Goal: Information Seeking & Learning: Check status

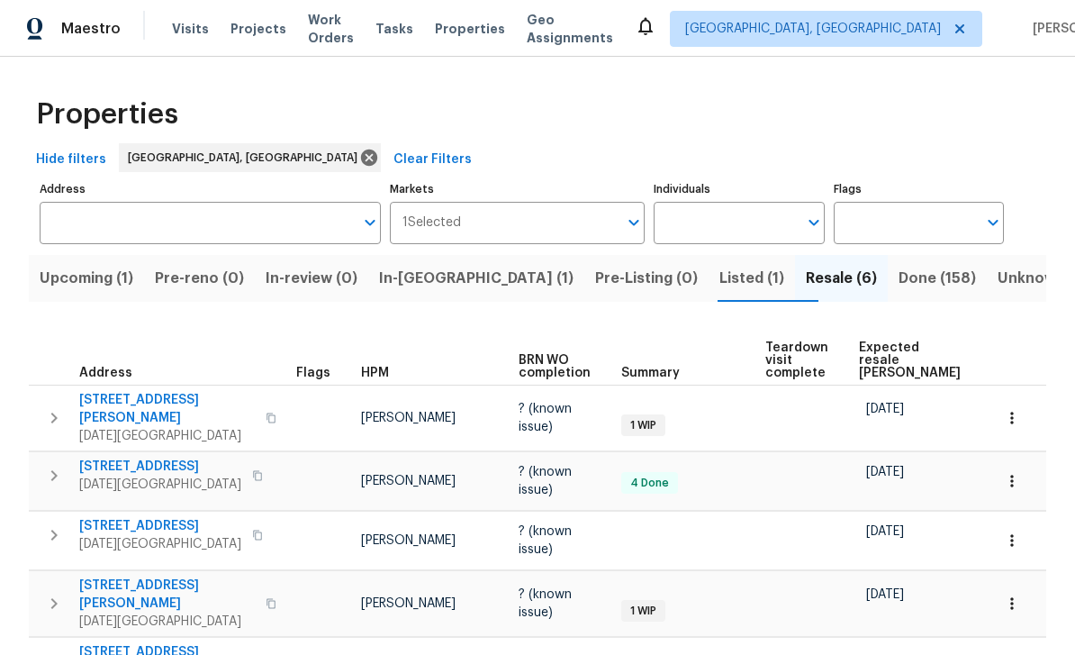
click at [750, 287] on span "Done (158)" at bounding box center [937, 278] width 77 height 25
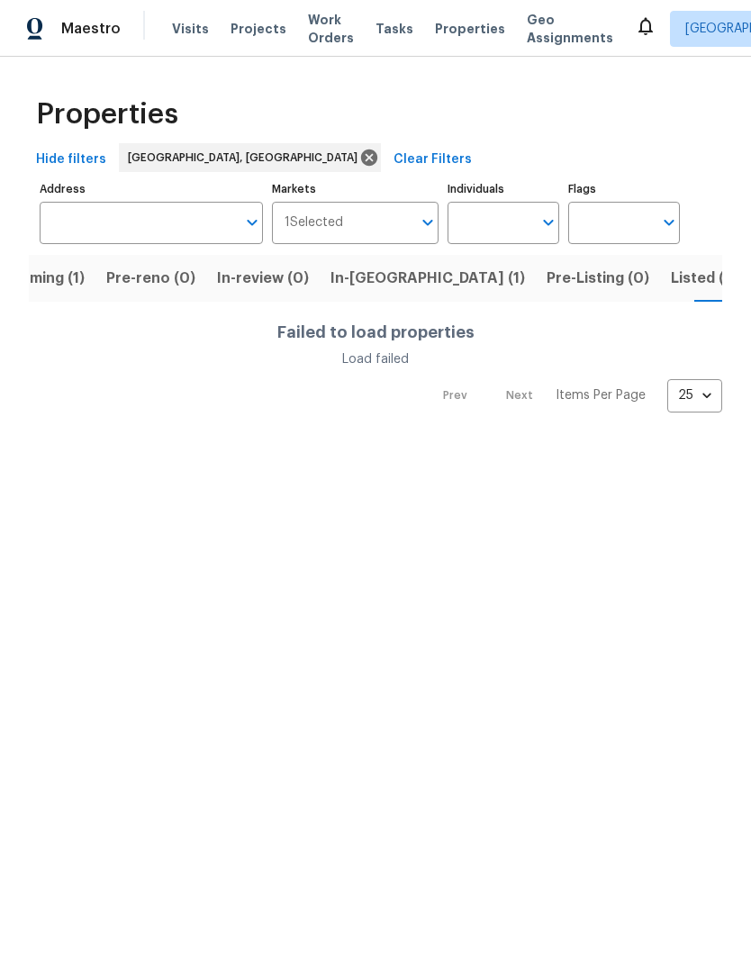
scroll to position [0, 115]
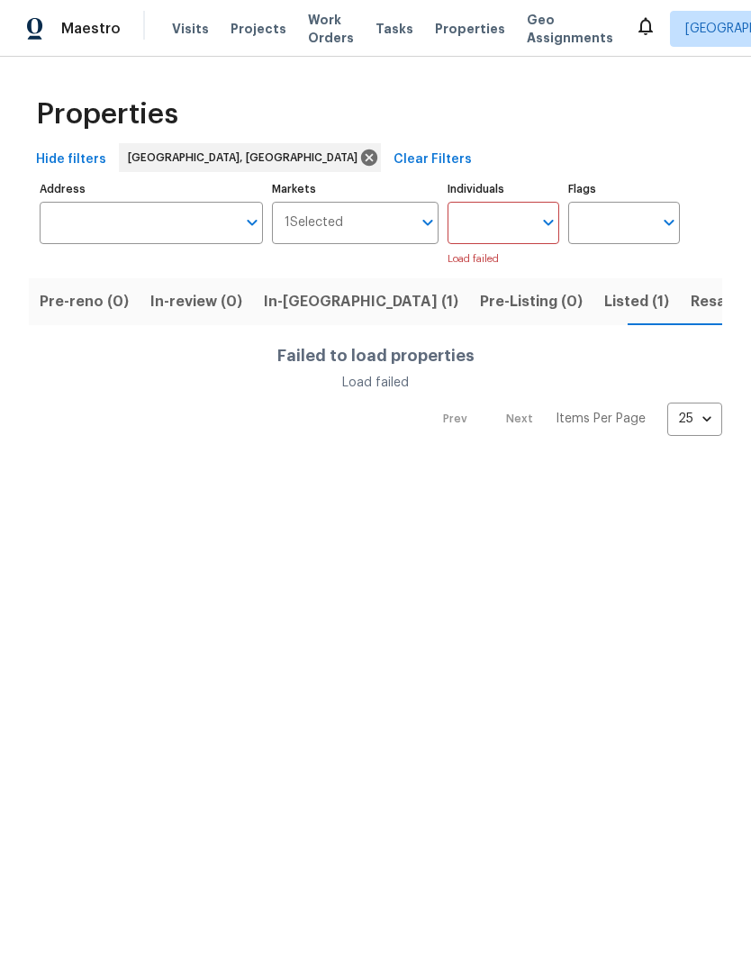
click at [366, 222] on input "Markets" at bounding box center [377, 223] width 69 height 42
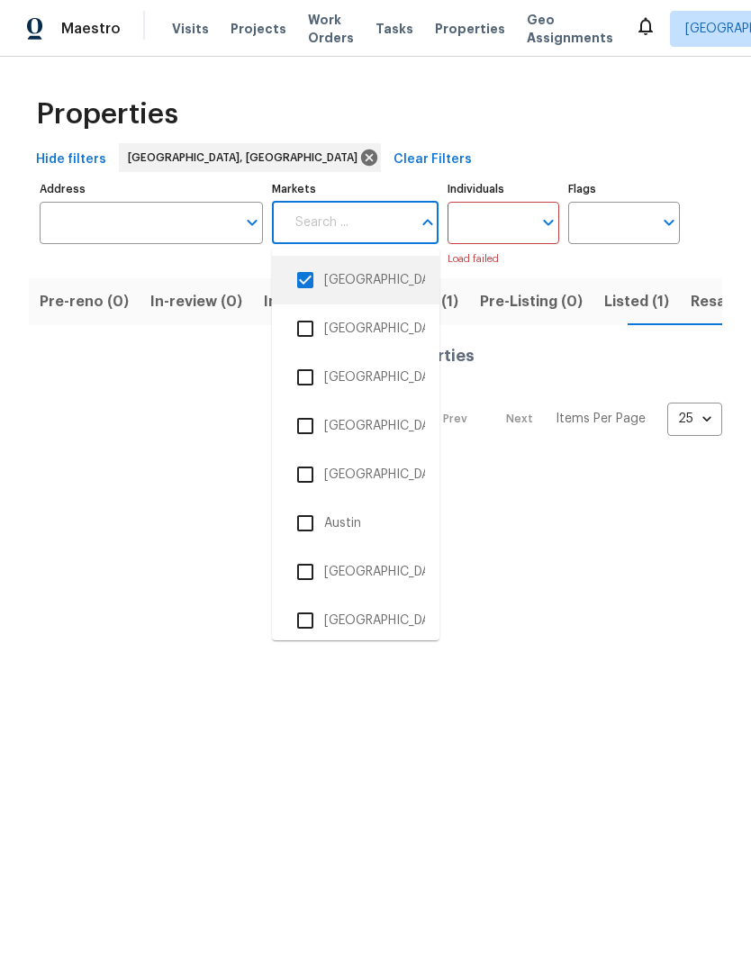
click at [370, 284] on li "[GEOGRAPHIC_DATA], [GEOGRAPHIC_DATA]" at bounding box center [355, 280] width 139 height 38
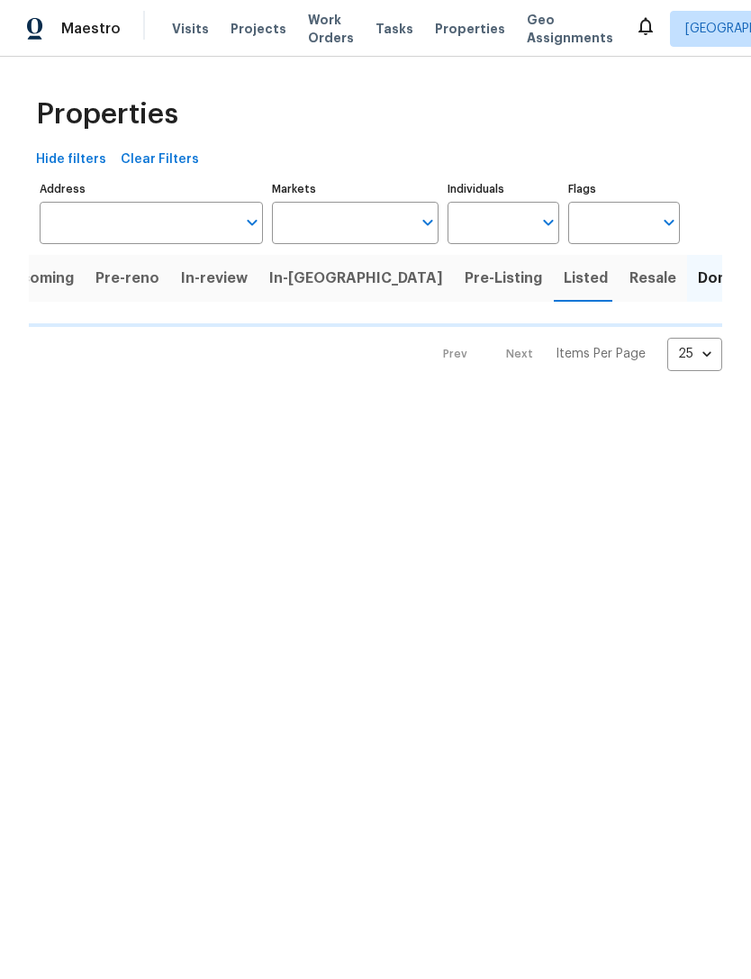
scroll to position [0, 16]
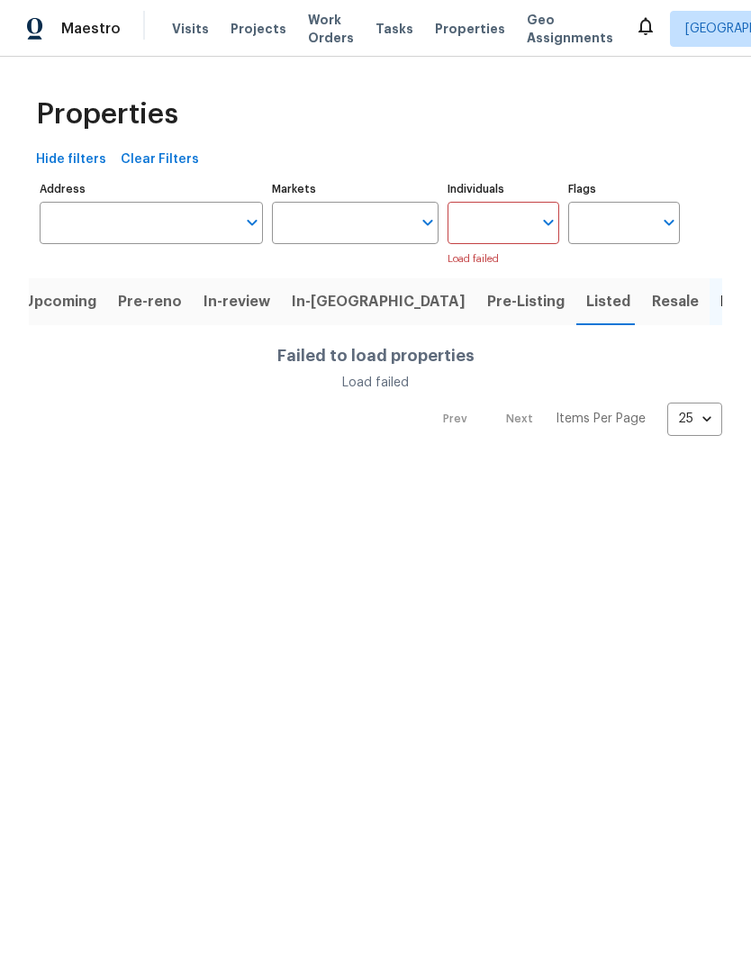
click at [513, 220] on input "Individuals" at bounding box center [490, 223] width 85 height 42
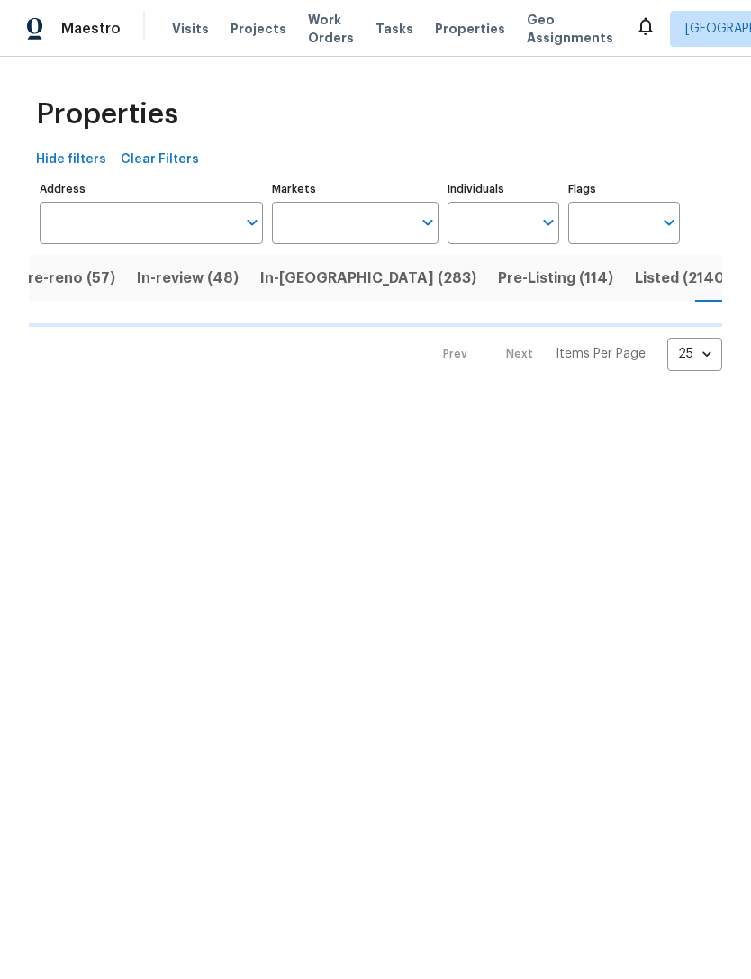
scroll to position [0, 247]
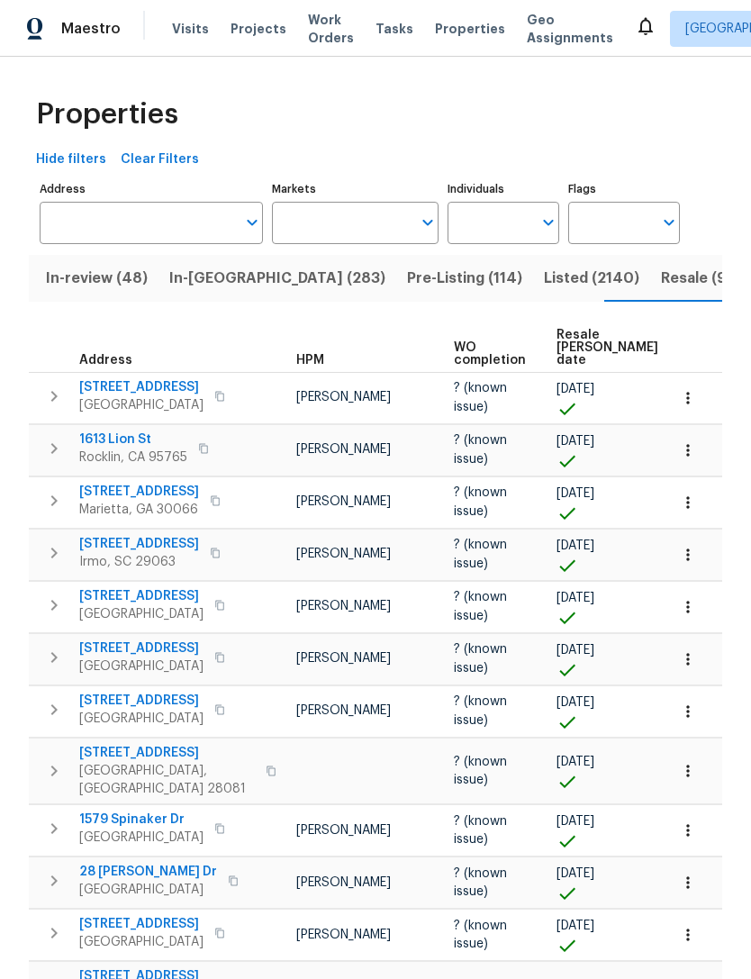
click at [339, 224] on input "Markets" at bounding box center [342, 223] width 140 height 42
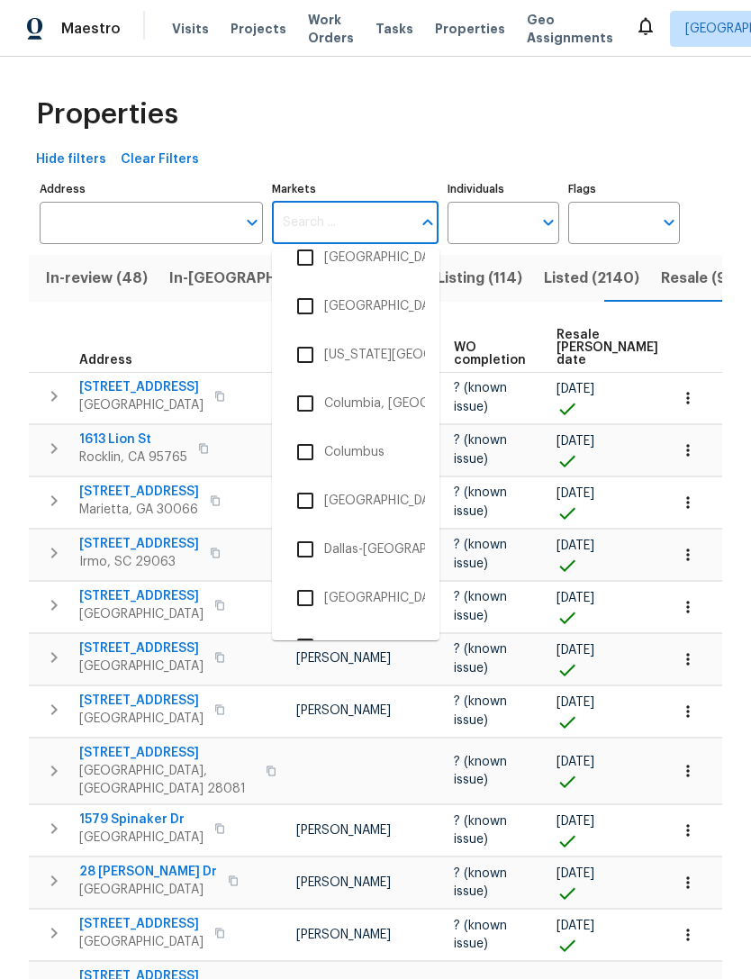
scroll to position [806, 0]
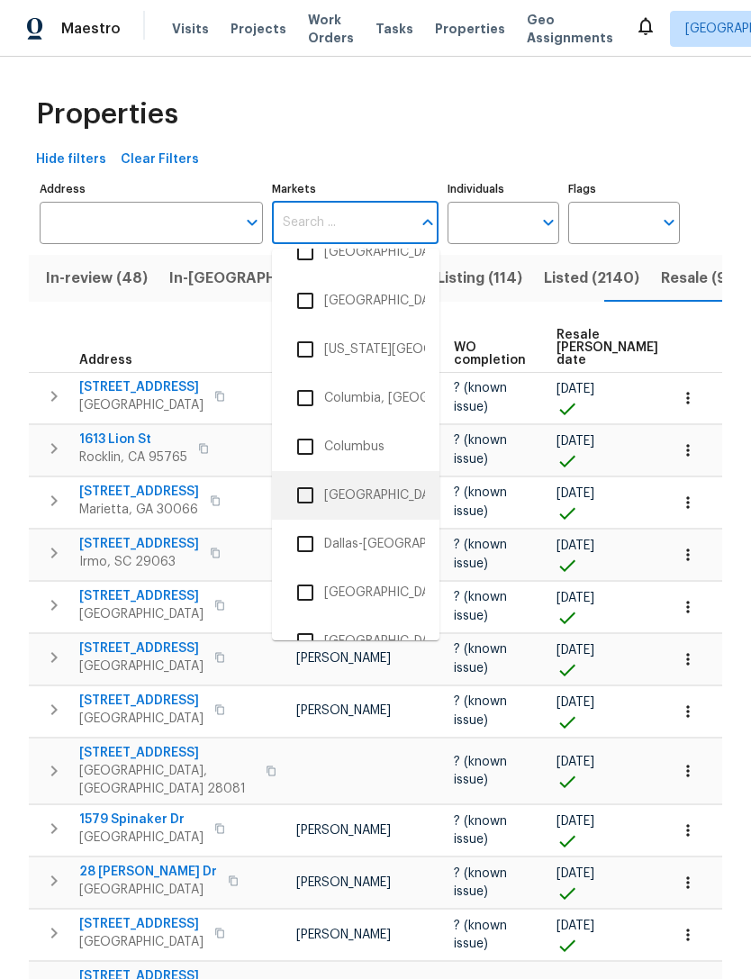
click at [367, 505] on li "[GEOGRAPHIC_DATA], [GEOGRAPHIC_DATA]" at bounding box center [355, 495] width 139 height 38
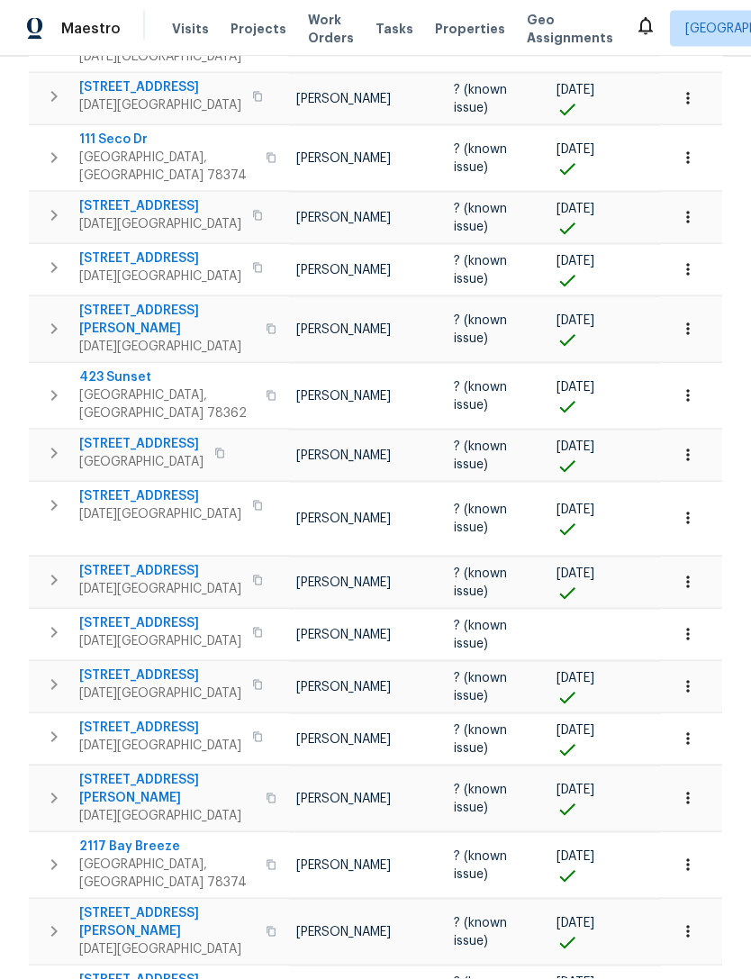
scroll to position [58, 0]
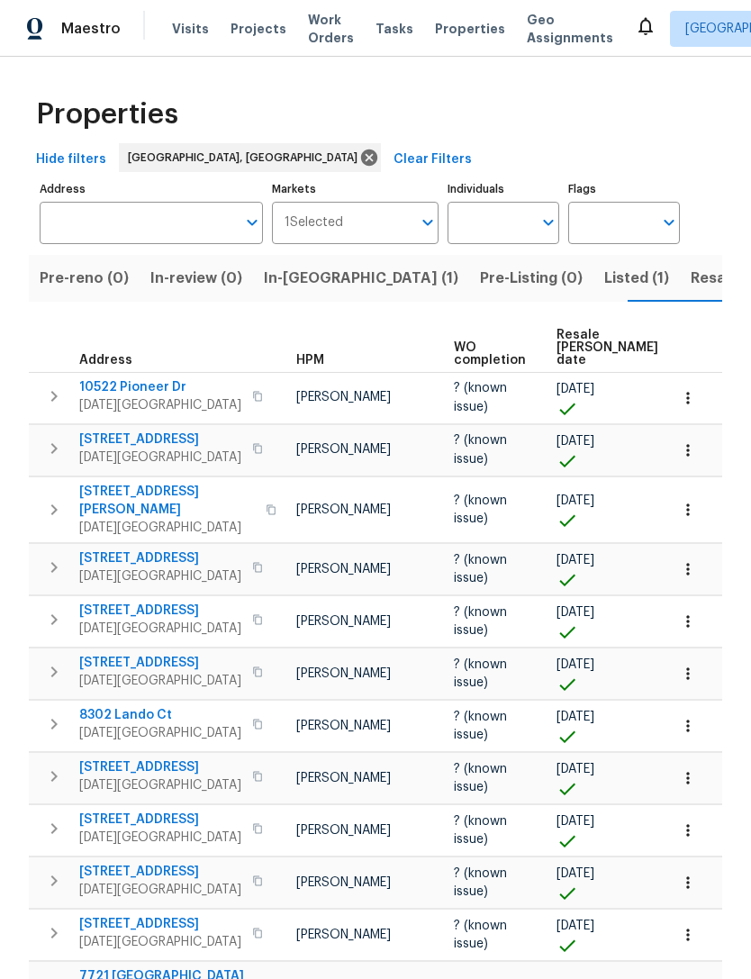
click at [93, 398] on span "Corpus Christi, TX 78410" at bounding box center [160, 405] width 162 height 18
click at [95, 493] on span "5301 Hulen Dr" at bounding box center [167, 501] width 176 height 36
click at [68, 170] on button "Hide filters" at bounding box center [71, 159] width 85 height 33
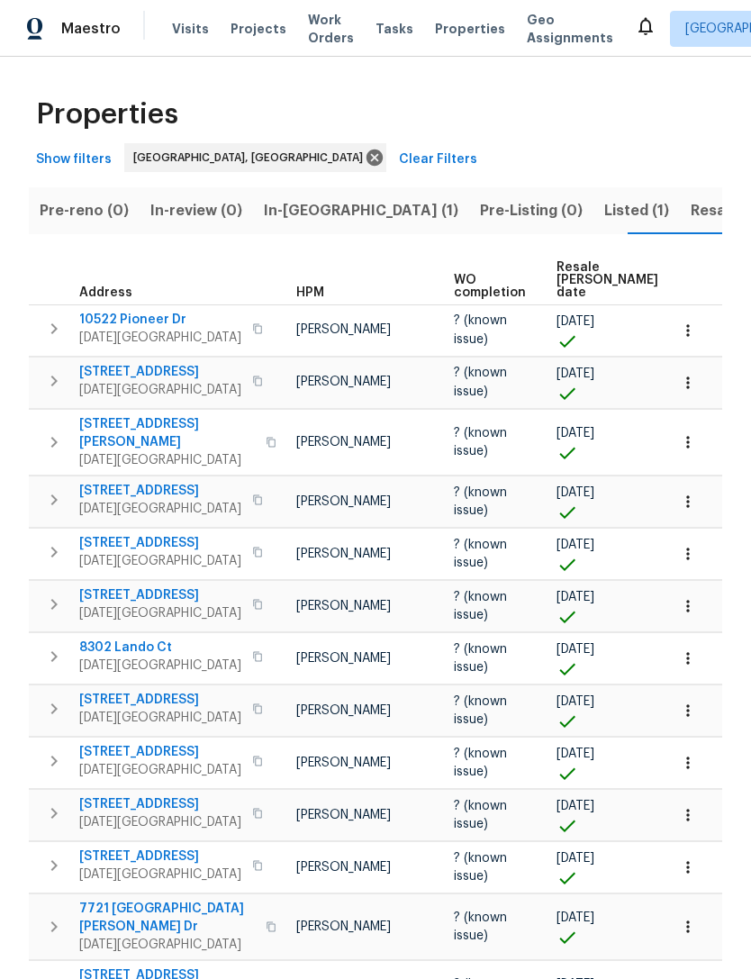
click at [59, 222] on button "Pre-reno (0)" at bounding box center [84, 210] width 111 height 47
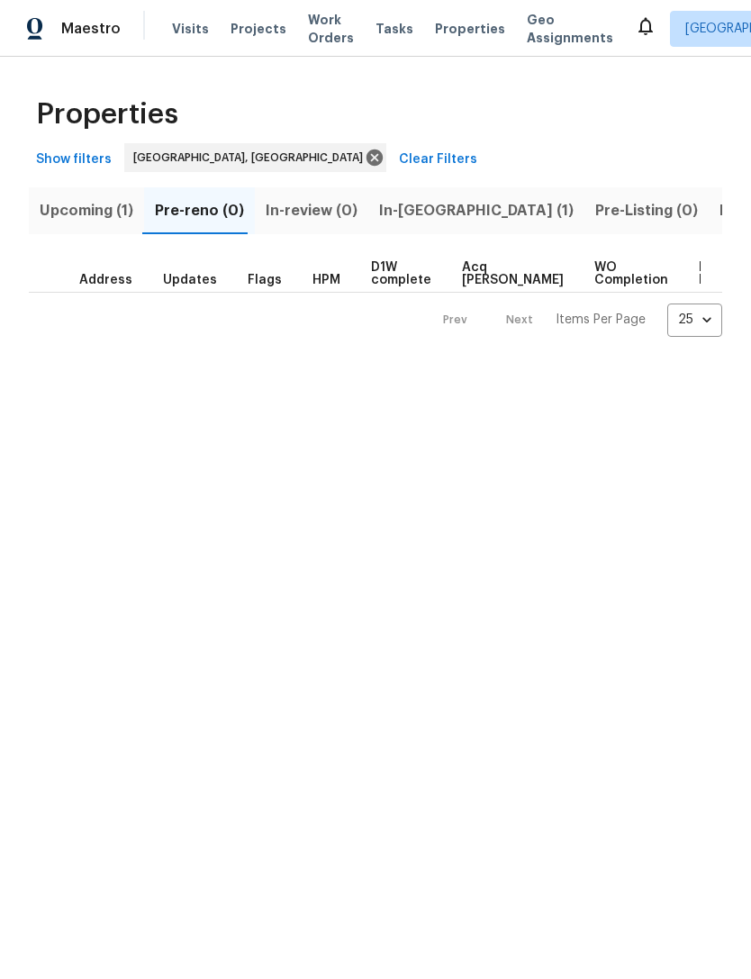
click at [70, 230] on button "Upcoming (1)" at bounding box center [86, 210] width 115 height 47
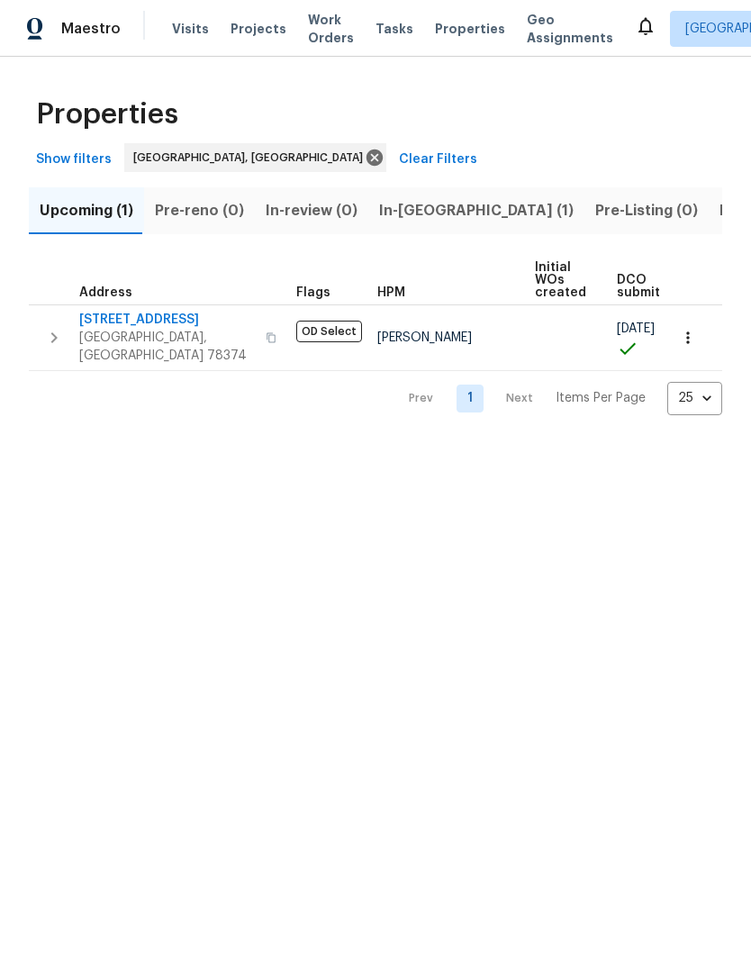
click at [615, 444] on html "Maestro Visits Projects Work Orders Tasks Properties Geo Assignments Corpus Chr…" at bounding box center [375, 222] width 751 height 444
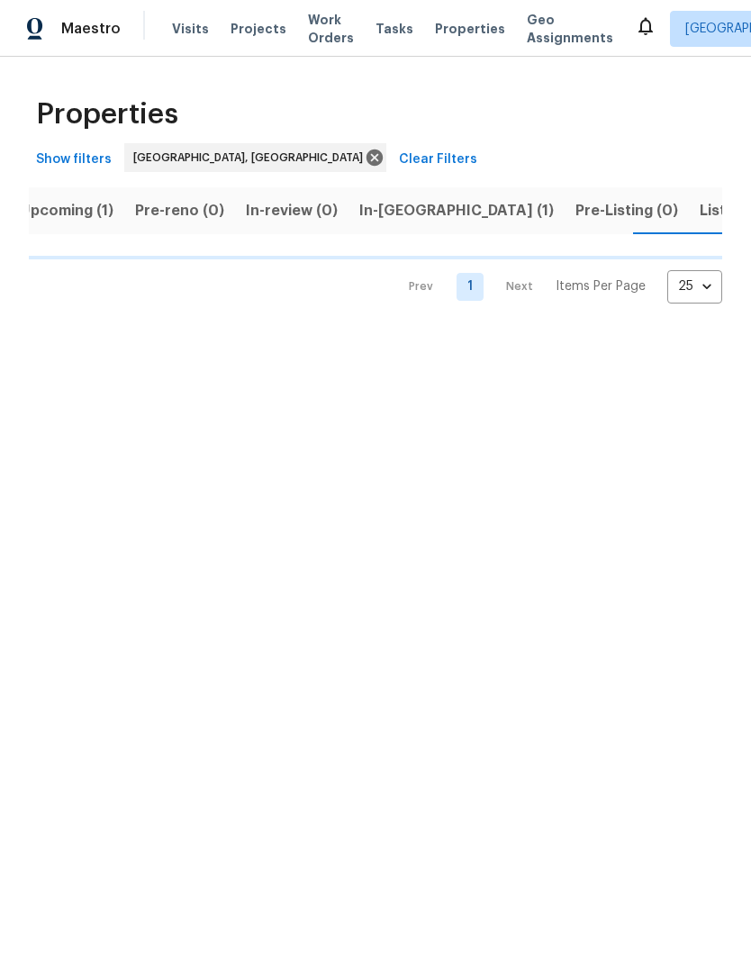
scroll to position [0, 20]
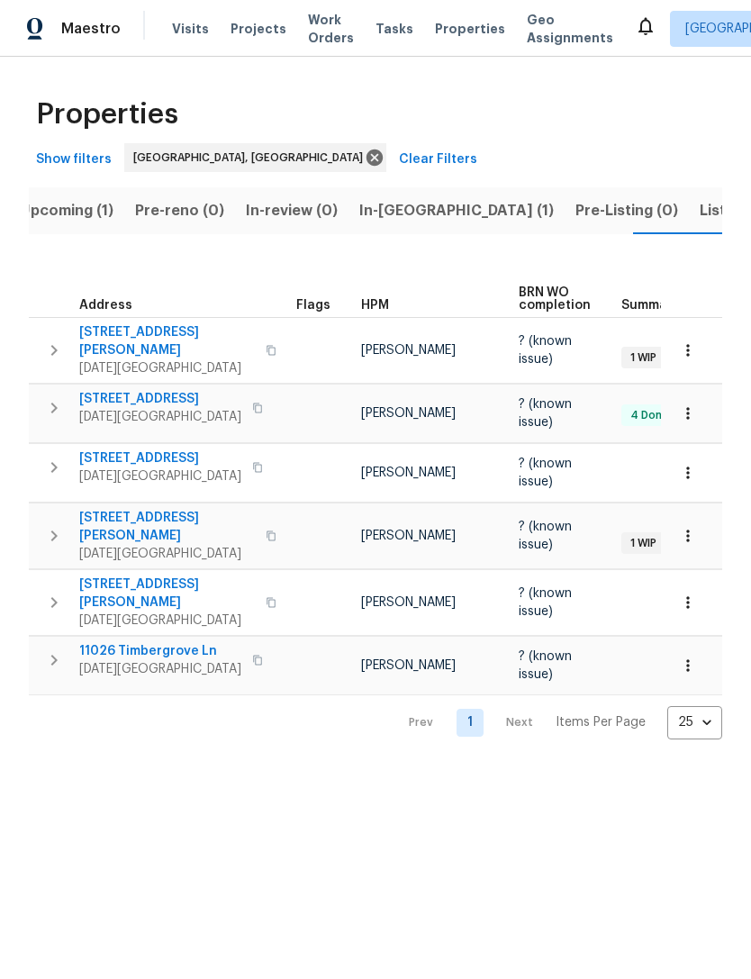
click at [104, 545] on span "[DATE][GEOGRAPHIC_DATA]" at bounding box center [167, 554] width 176 height 18
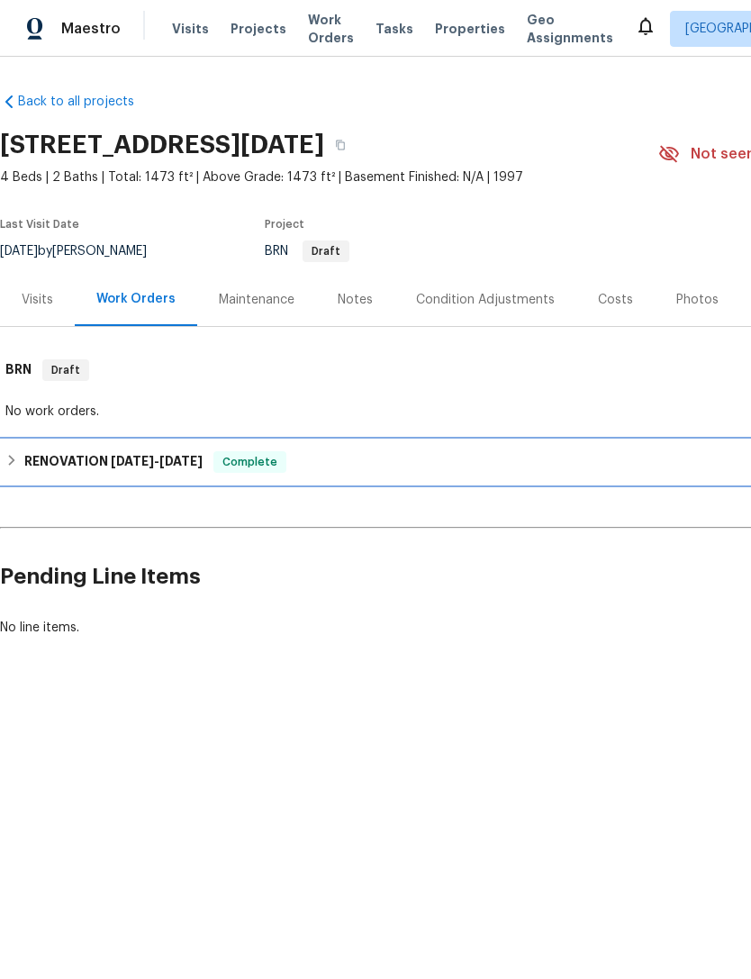
click at [32, 469] on h6 "RENOVATION 6/28/24 - 7/28/24" at bounding box center [113, 462] width 178 height 22
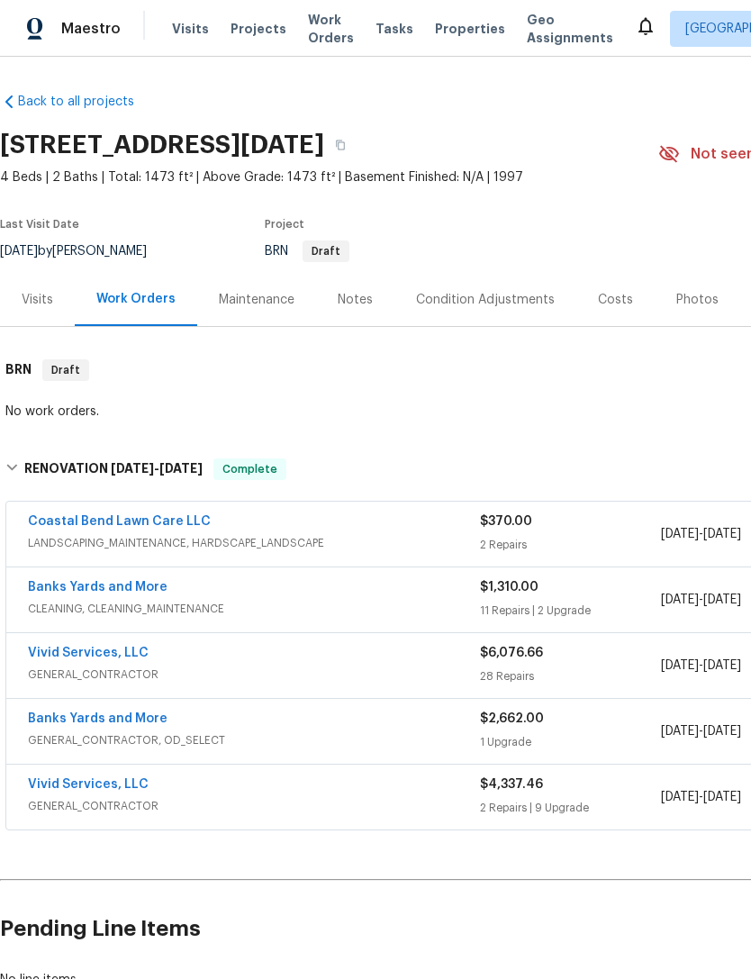
click at [23, 107] on link "Back to all projects" at bounding box center [86, 102] width 173 height 18
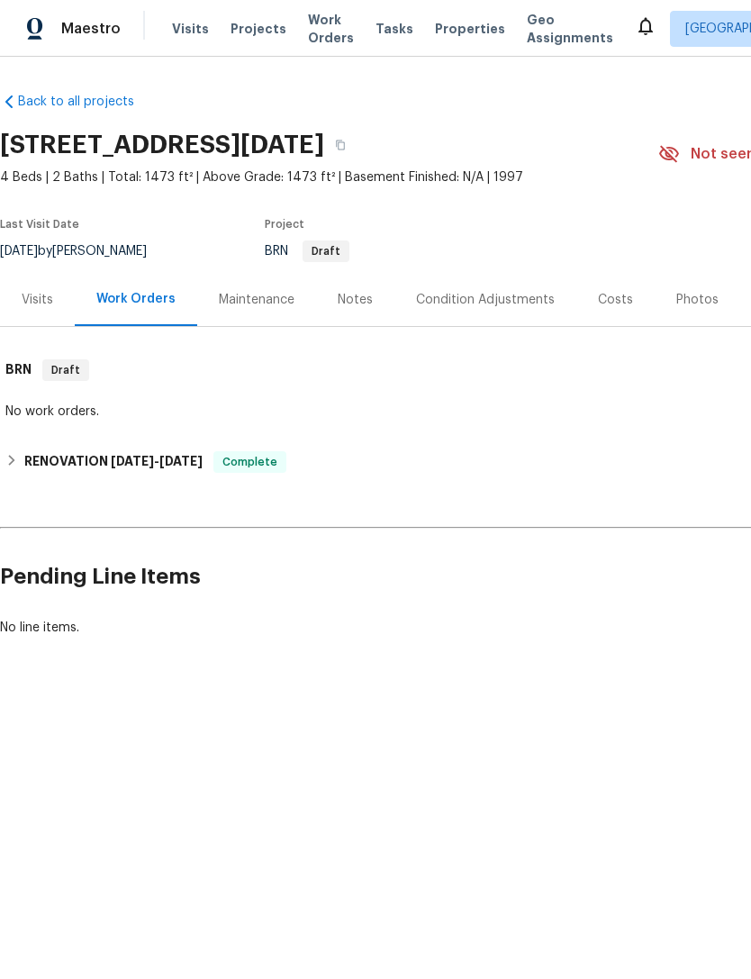
click at [450, 29] on span "Properties" at bounding box center [470, 29] width 70 height 18
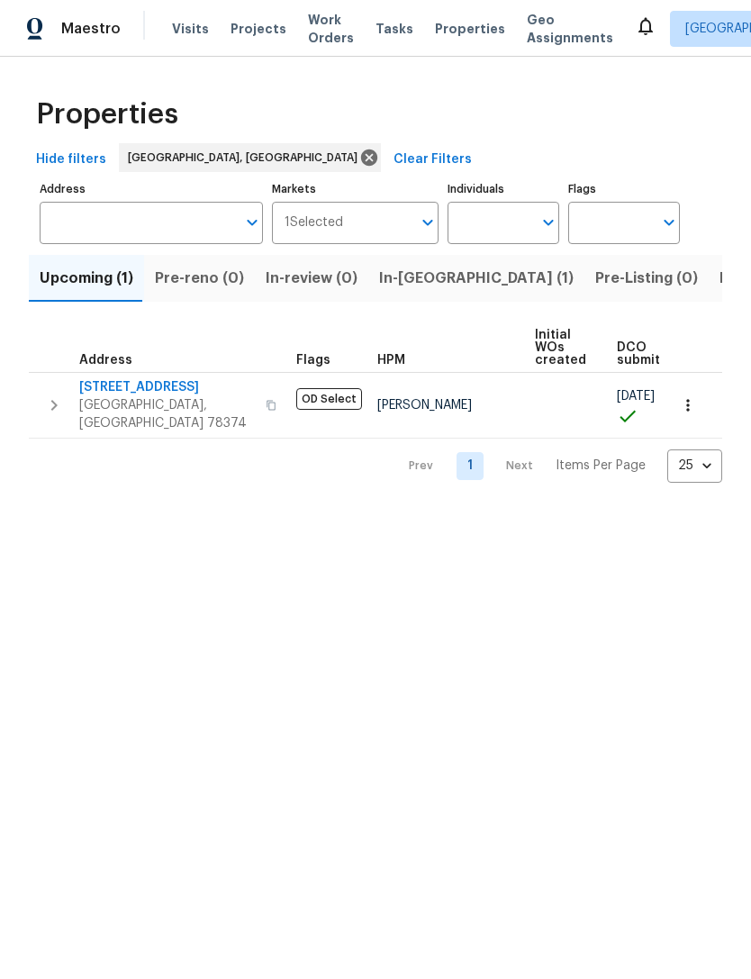
click at [719, 276] on span "Listed (1)" at bounding box center [751, 278] width 65 height 25
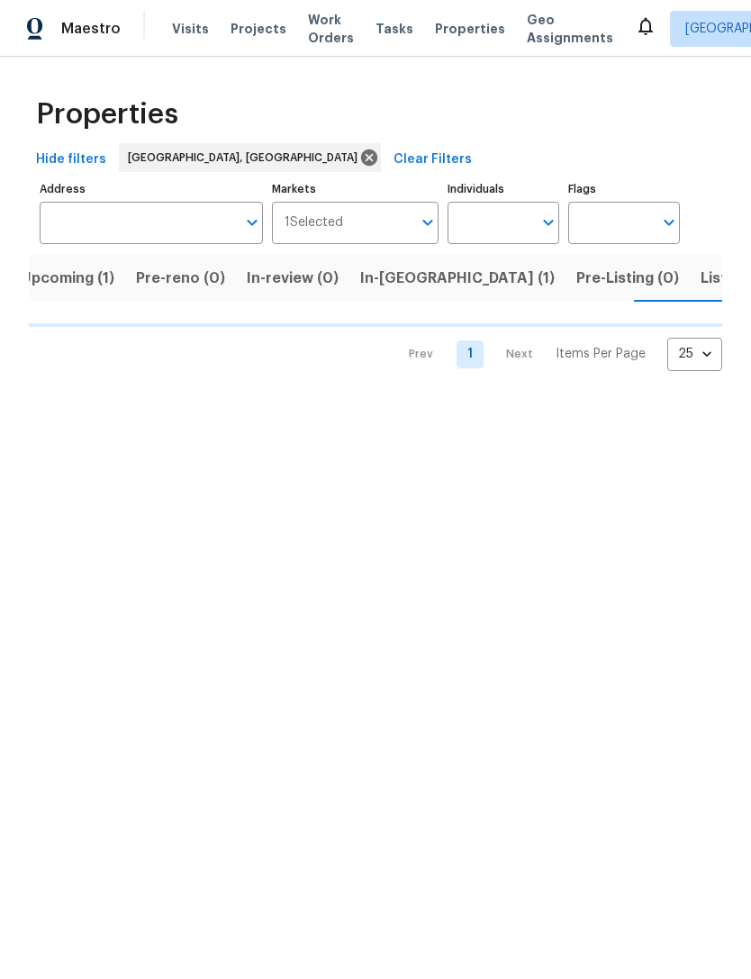
scroll to position [0, 20]
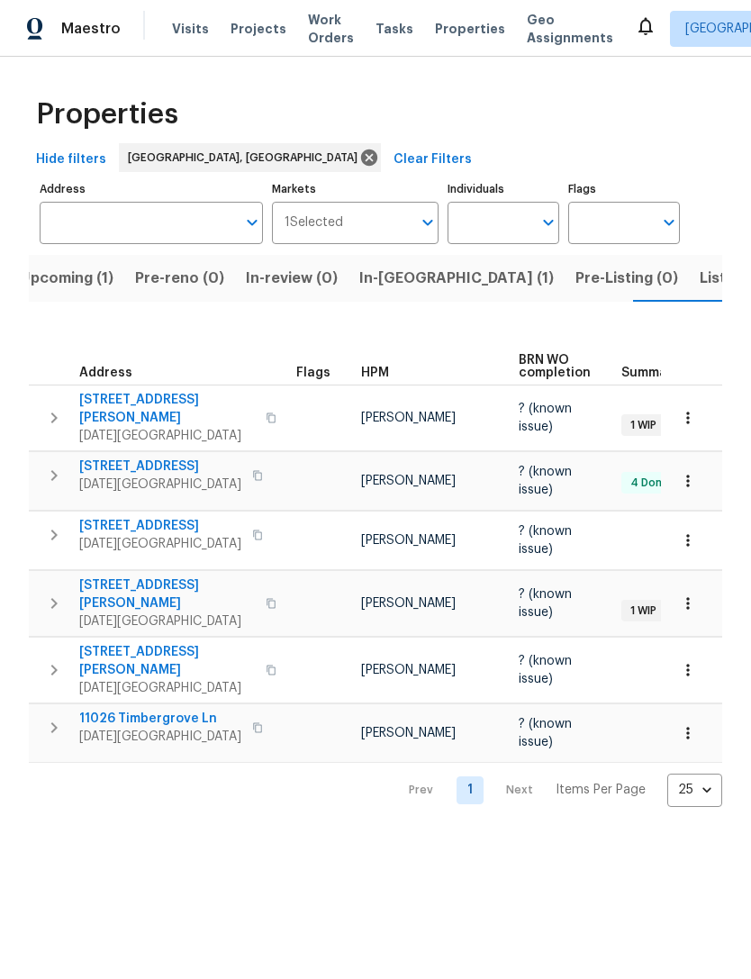
click at [321, 37] on span "Work Orders" at bounding box center [331, 29] width 46 height 36
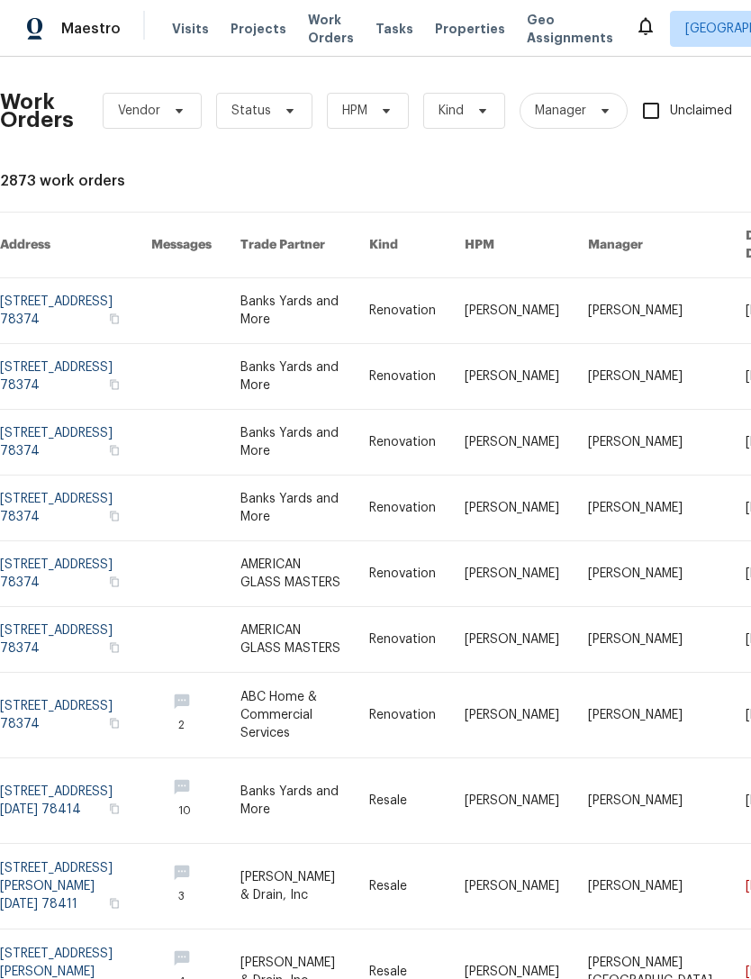
click at [335, 231] on th "Trade Partner" at bounding box center [290, 246] width 129 height 66
click at [340, 239] on th "Trade Partner" at bounding box center [290, 246] width 129 height 66
click at [339, 239] on th "Trade Partner" at bounding box center [290, 246] width 129 height 66
click at [353, 242] on th "Trade Partner" at bounding box center [290, 246] width 129 height 66
click at [174, 119] on span "Vendor" at bounding box center [152, 111] width 99 height 36
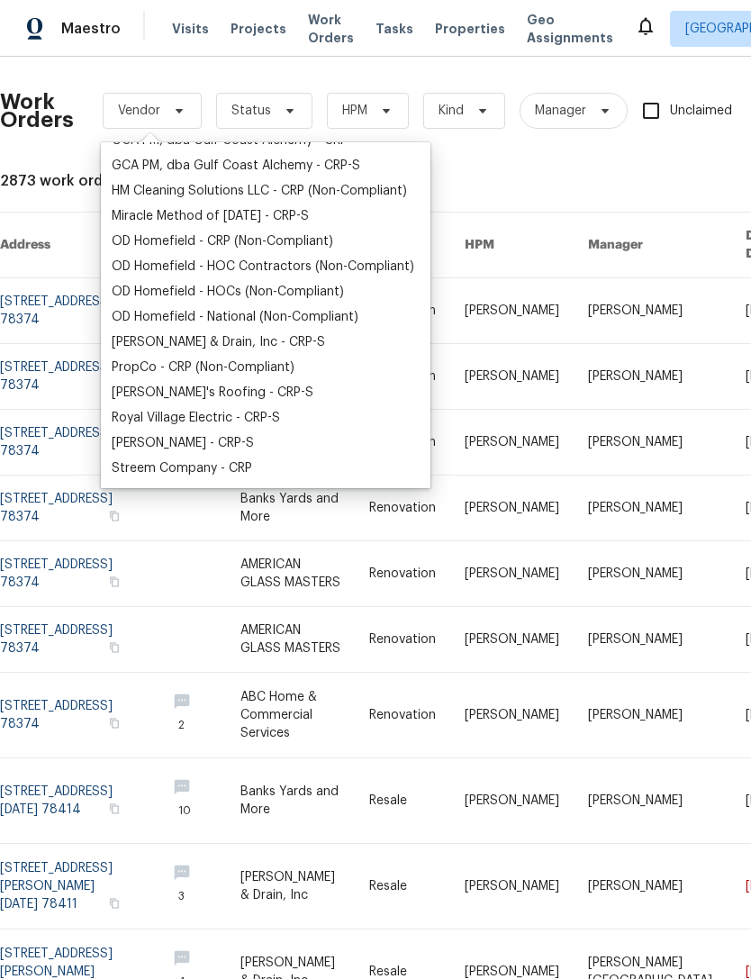
scroll to position [346, 0]
click at [230, 397] on div "Randy's Roofing - CRP-S" at bounding box center [213, 393] width 202 height 18
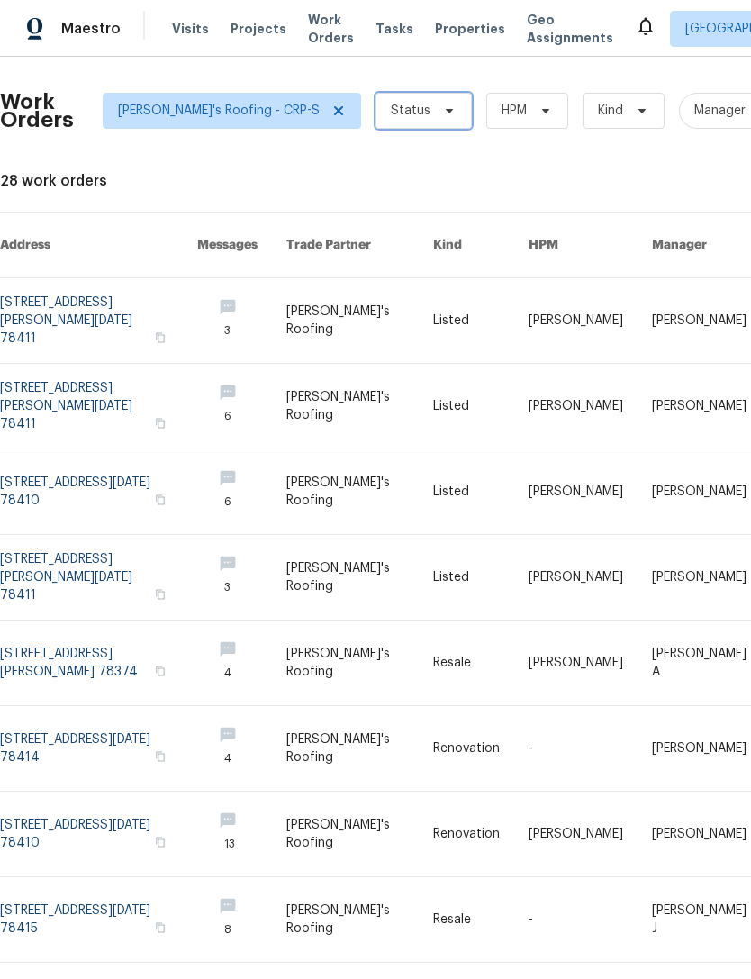
click at [385, 118] on span "Status" at bounding box center [423, 111] width 96 height 36
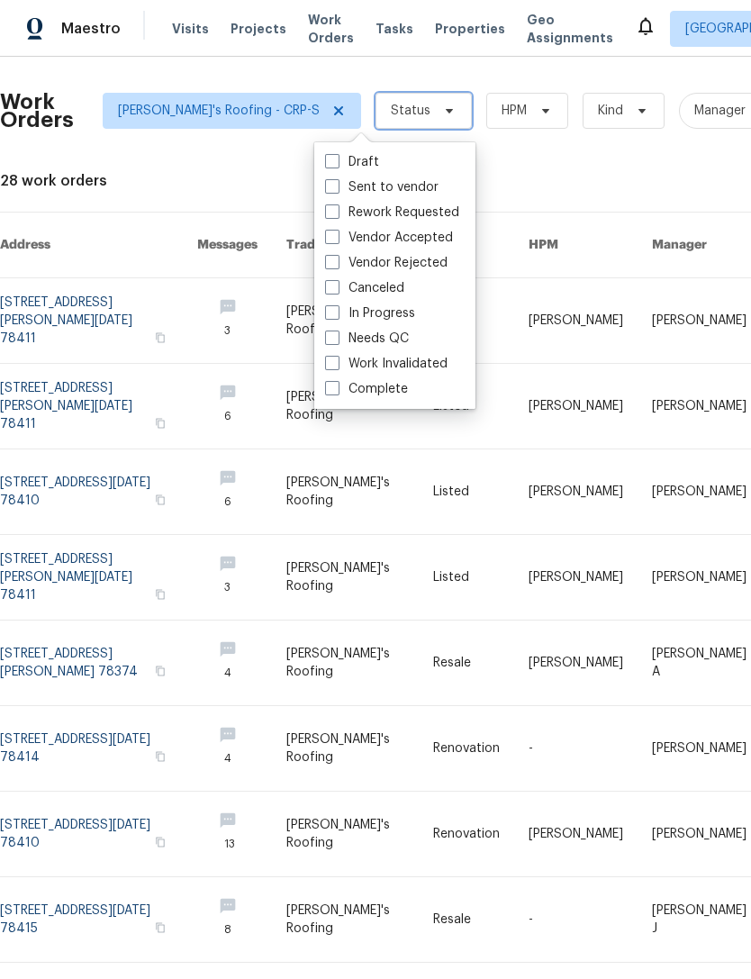
click at [391, 107] on span "Status" at bounding box center [411, 111] width 40 height 18
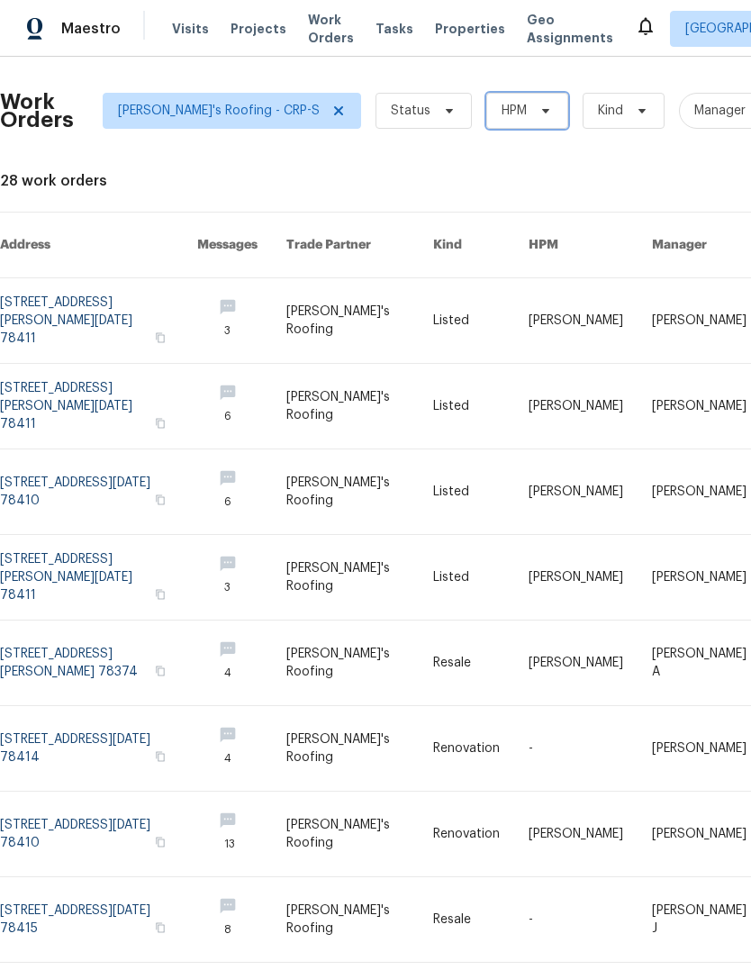
click at [533, 114] on span at bounding box center [543, 111] width 20 height 14
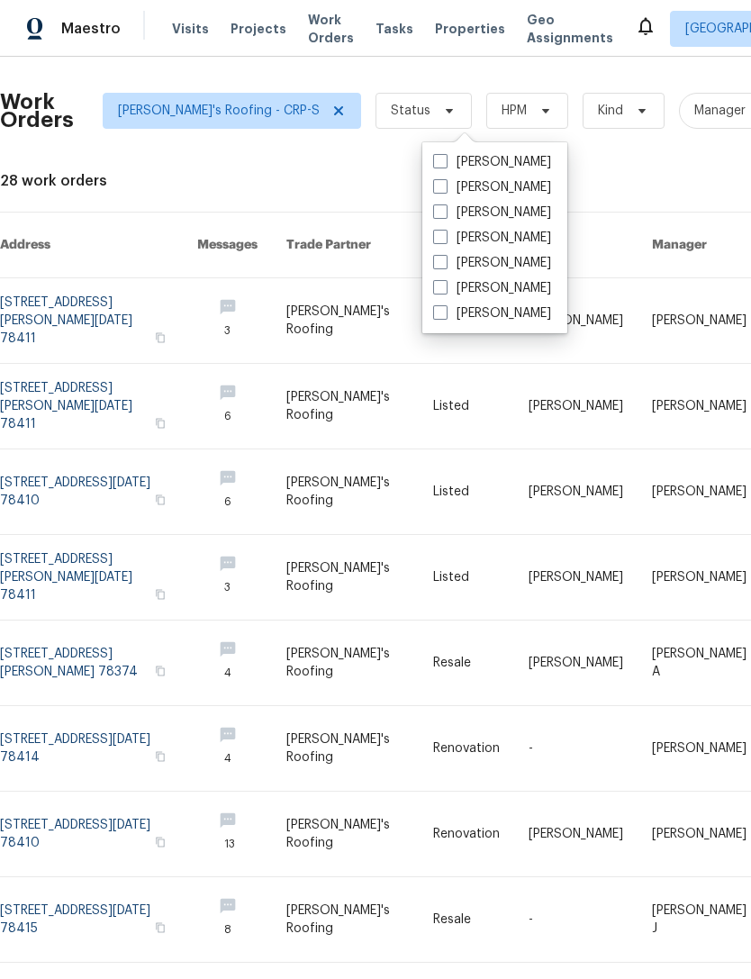
click at [532, 285] on label "[PERSON_NAME]" at bounding box center [492, 288] width 118 height 18
click at [445, 285] on input "[PERSON_NAME]" at bounding box center [439, 285] width 12 height 12
checkbox input "true"
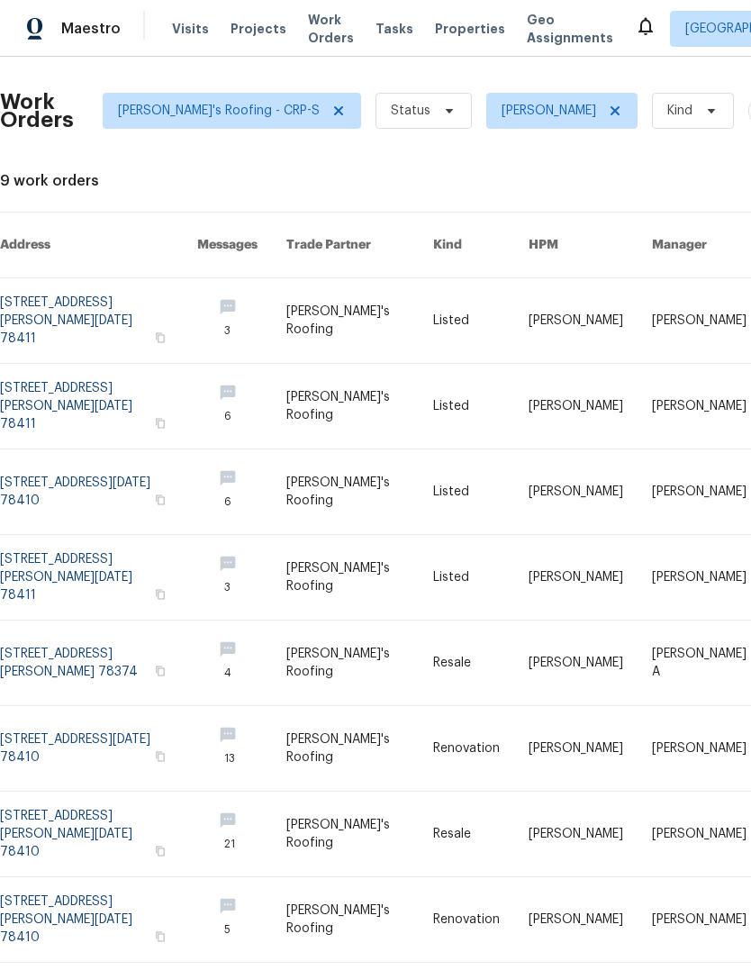
click at [42, 620] on link at bounding box center [98, 662] width 197 height 85
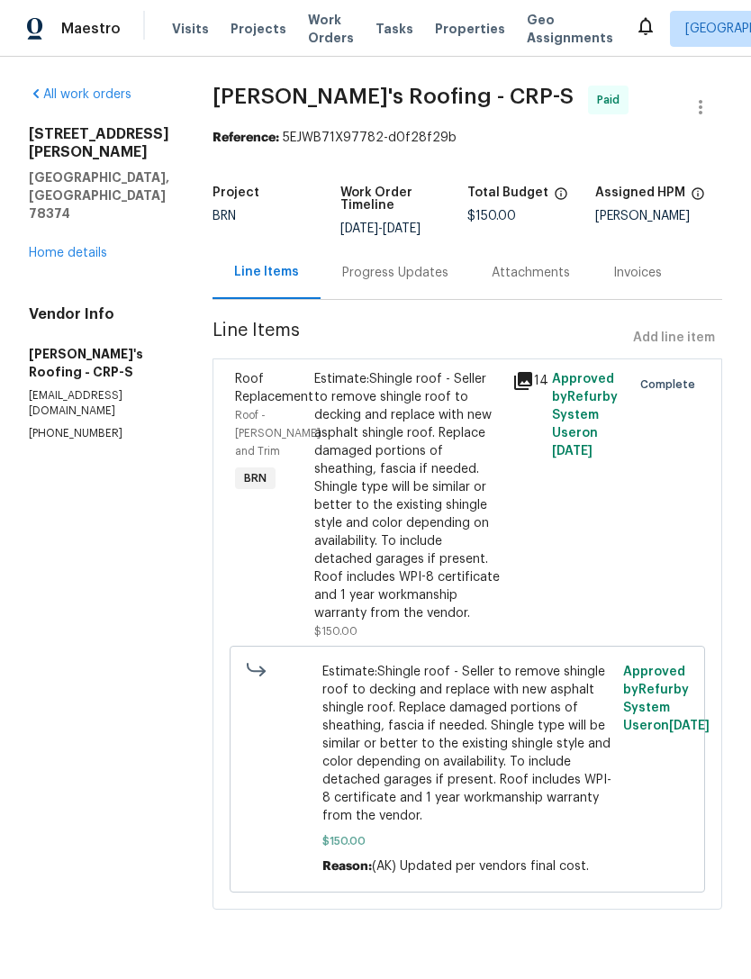
click at [398, 250] on div "Progress Updates" at bounding box center [395, 272] width 149 height 53
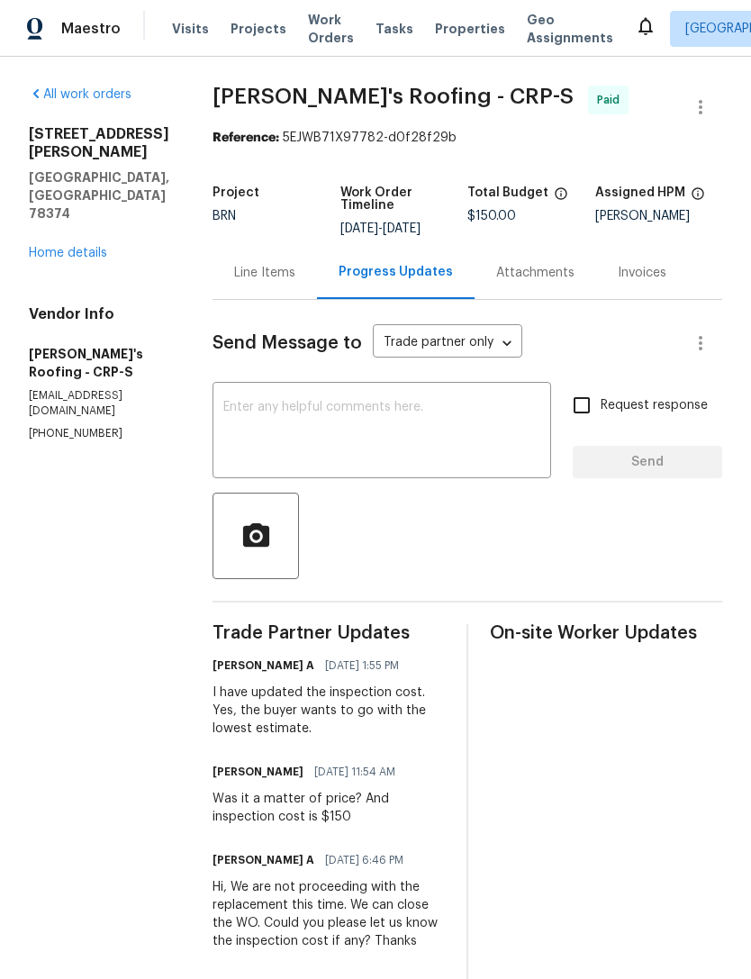
click at [75, 247] on link "Home details" at bounding box center [68, 253] width 78 height 13
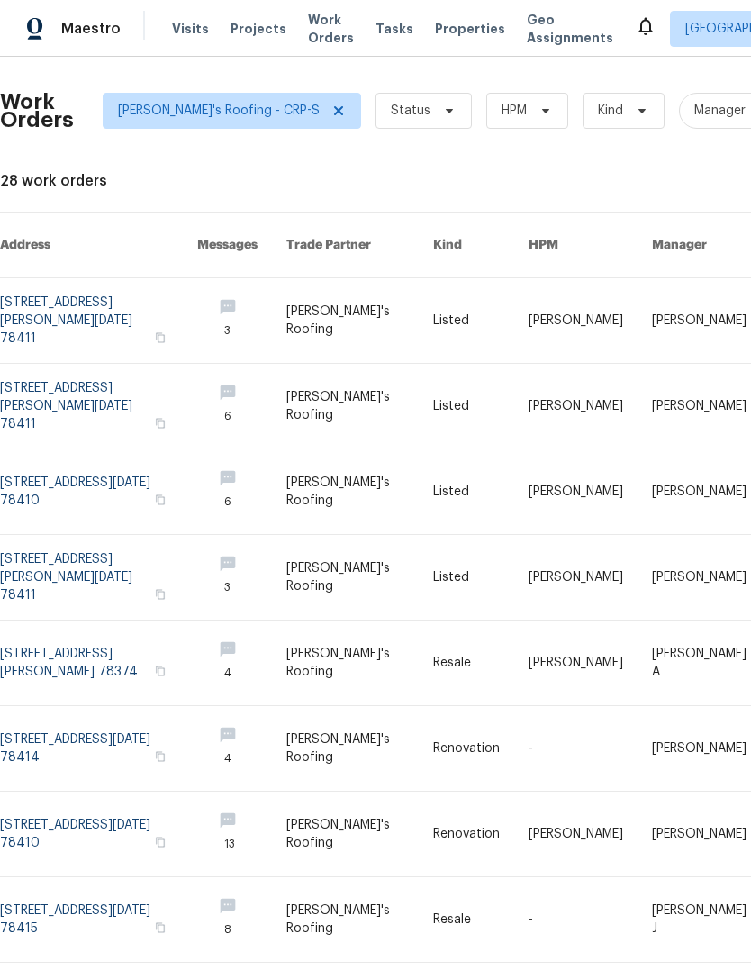
click at [72, 735] on link at bounding box center [98, 748] width 197 height 85
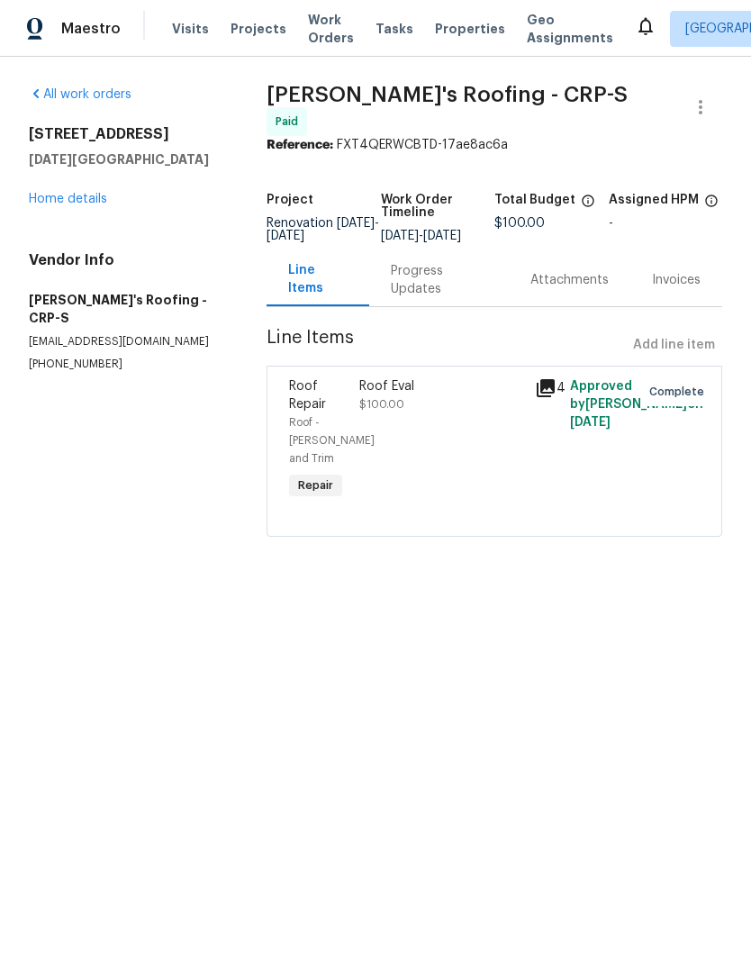
click at [77, 199] on link "Home details" at bounding box center [68, 199] width 78 height 13
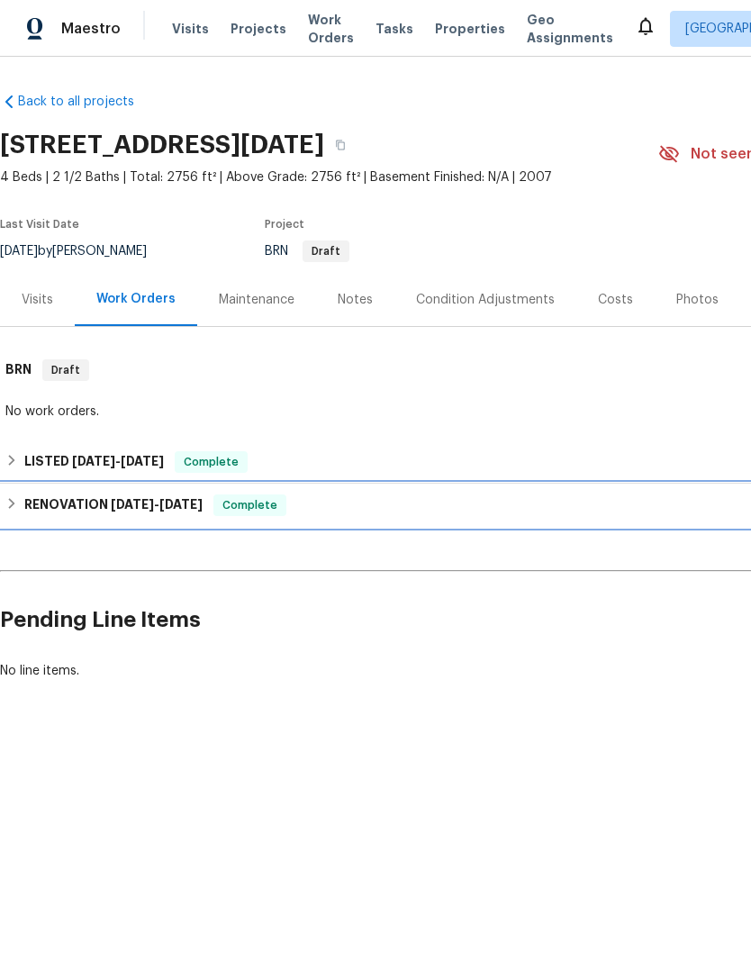
click at [66, 503] on h6 "RENOVATION 2/21/25 - 4/3/25" at bounding box center [113, 505] width 178 height 22
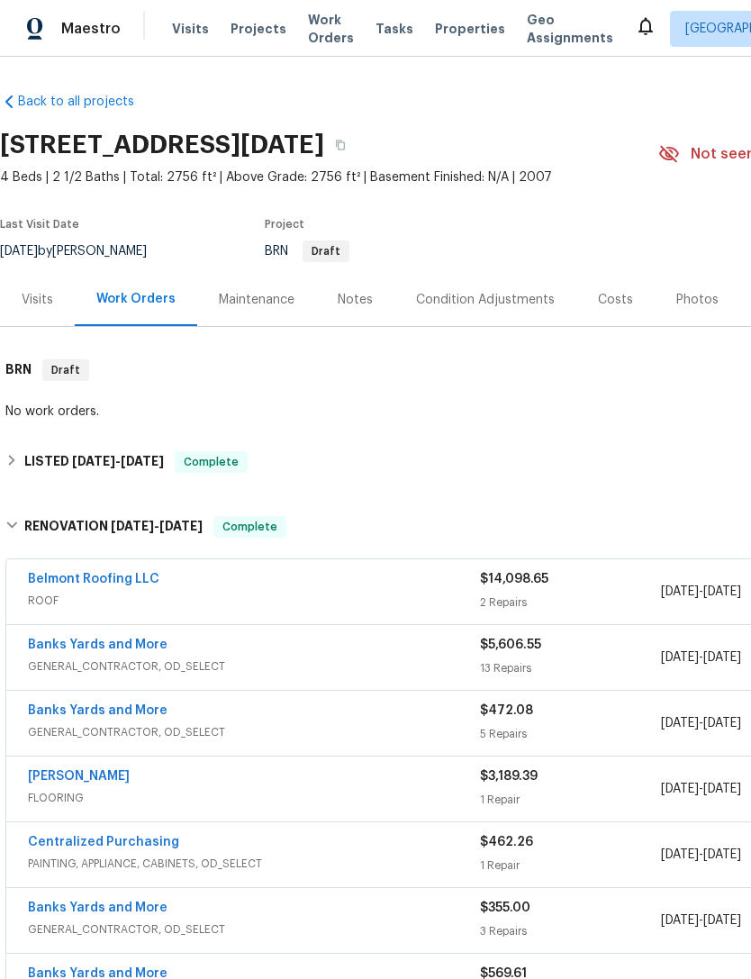
click at [315, 28] on span "Work Orders" at bounding box center [331, 29] width 46 height 36
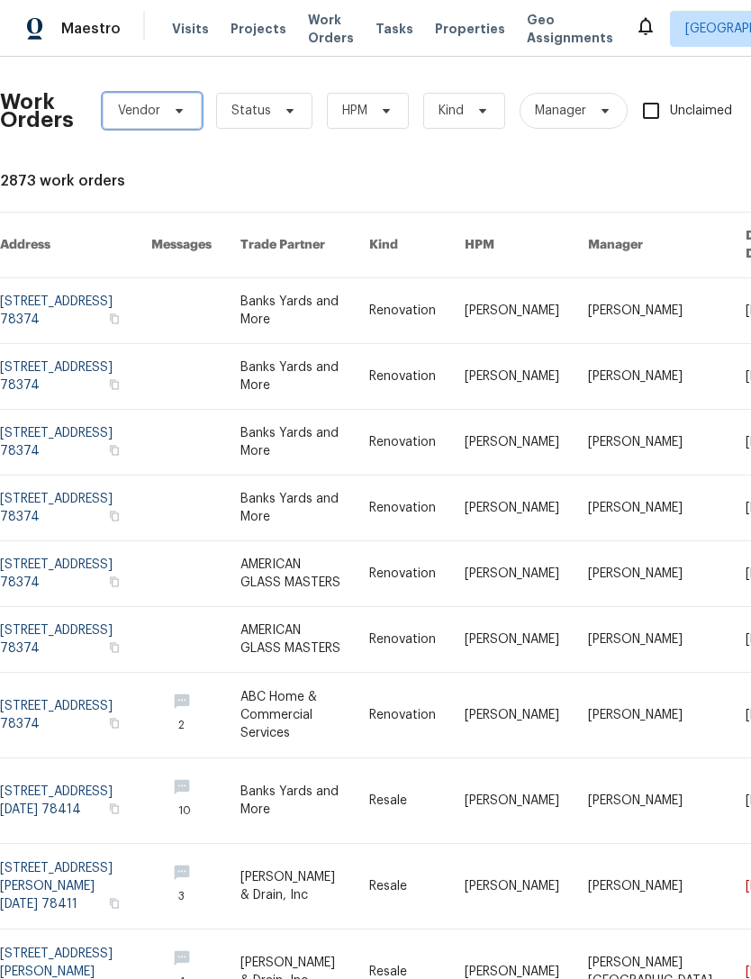
click at [138, 106] on span "Vendor" at bounding box center [139, 111] width 42 height 18
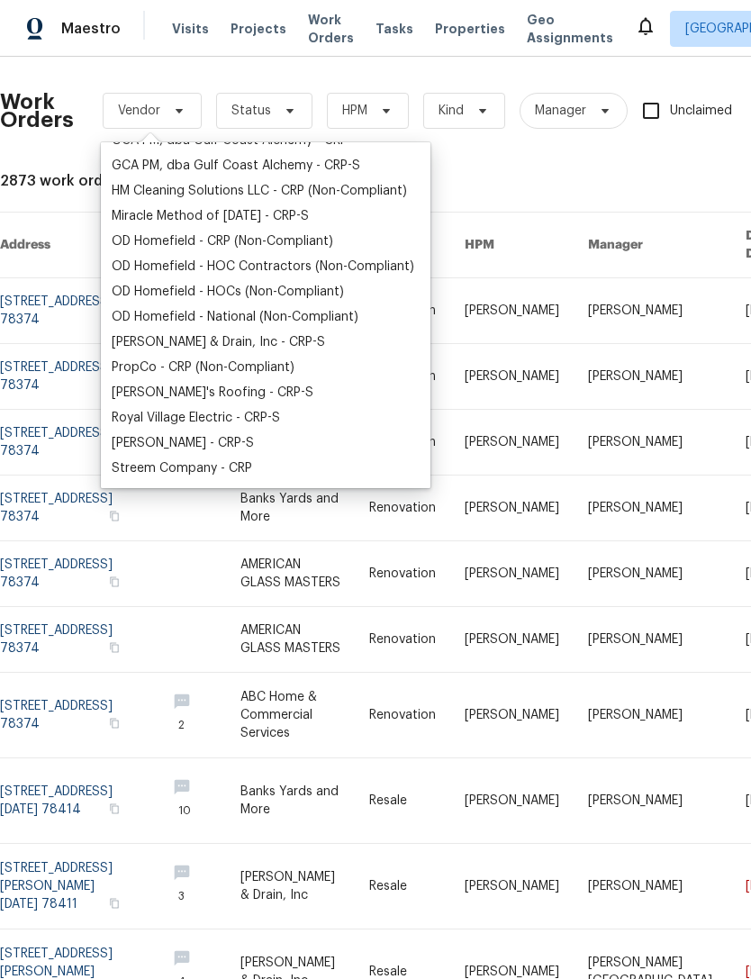
scroll to position [346, 0]
click at [237, 401] on div "Randy's Roofing - CRP-S" at bounding box center [213, 393] width 202 height 18
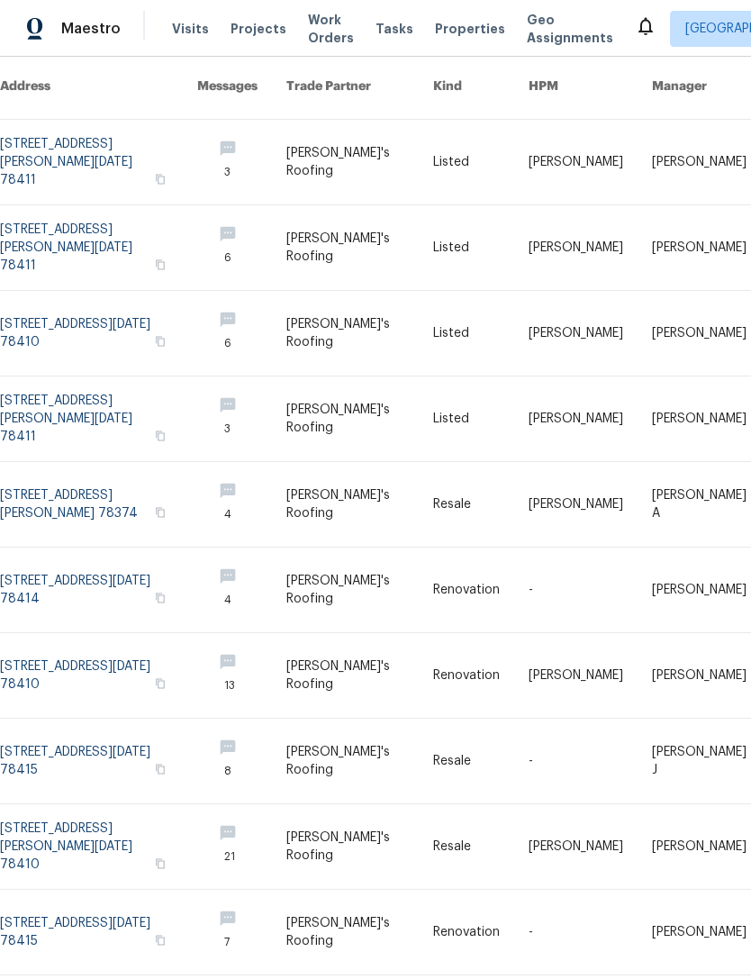
scroll to position [58, 0]
click at [52, 719] on link at bounding box center [98, 761] width 197 height 85
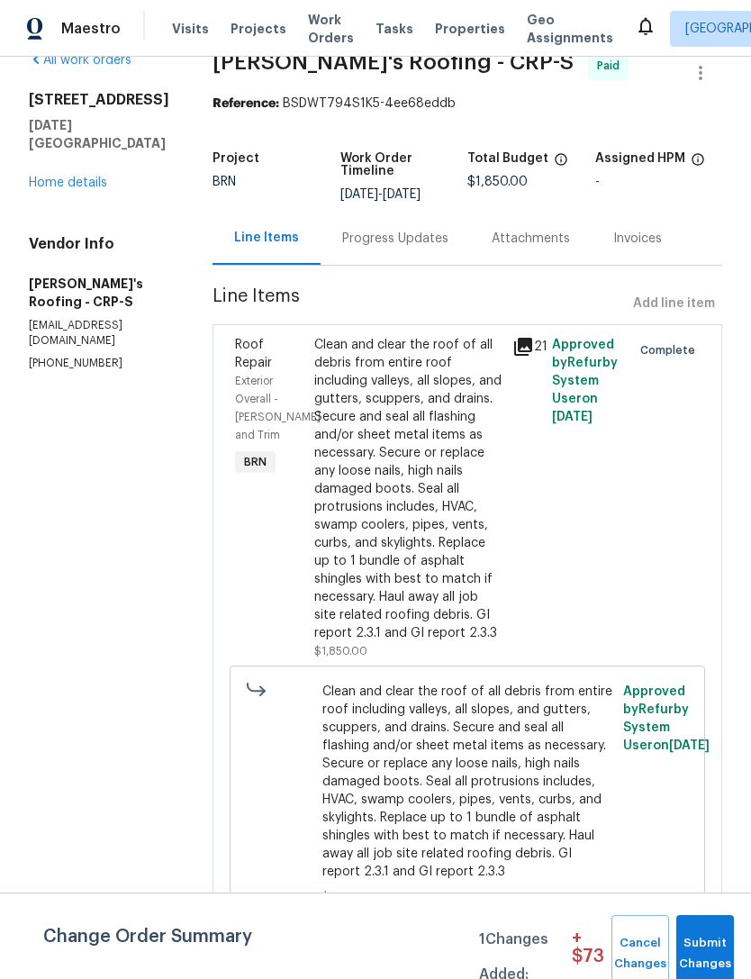
scroll to position [33, 0]
click at [529, 351] on icon at bounding box center [523, 348] width 18 height 18
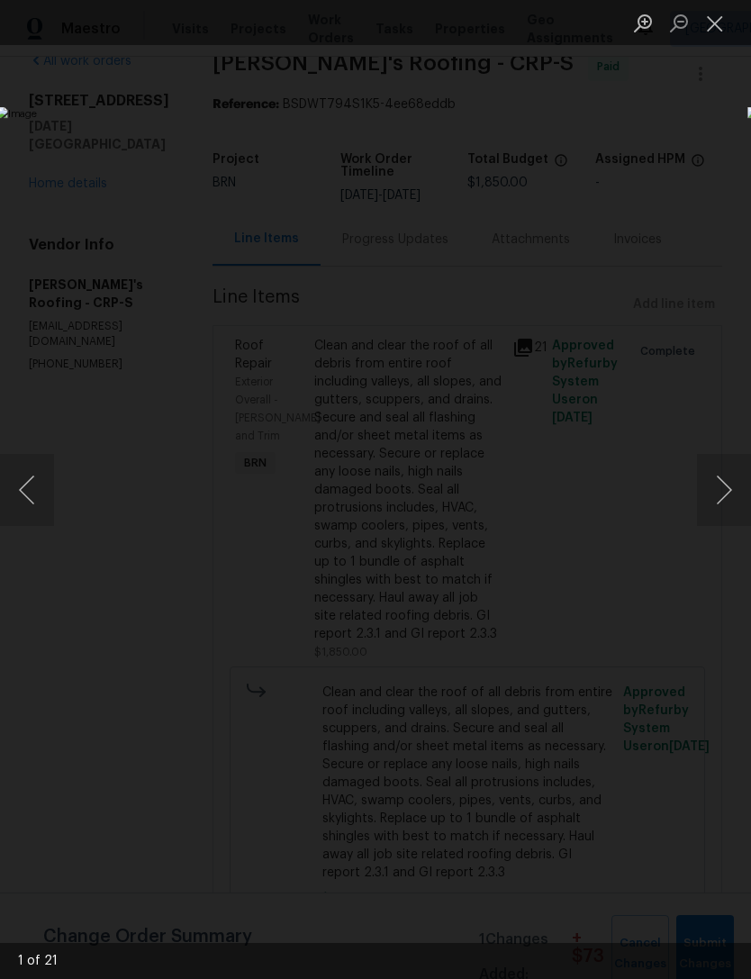
click at [714, 505] on button "Next image" at bounding box center [724, 490] width 54 height 72
click at [727, 499] on button "Next image" at bounding box center [724, 490] width 54 height 72
click at [722, 499] on button "Next image" at bounding box center [724, 490] width 54 height 72
click at [711, 25] on button "Close lightbox" at bounding box center [715, 23] width 36 height 32
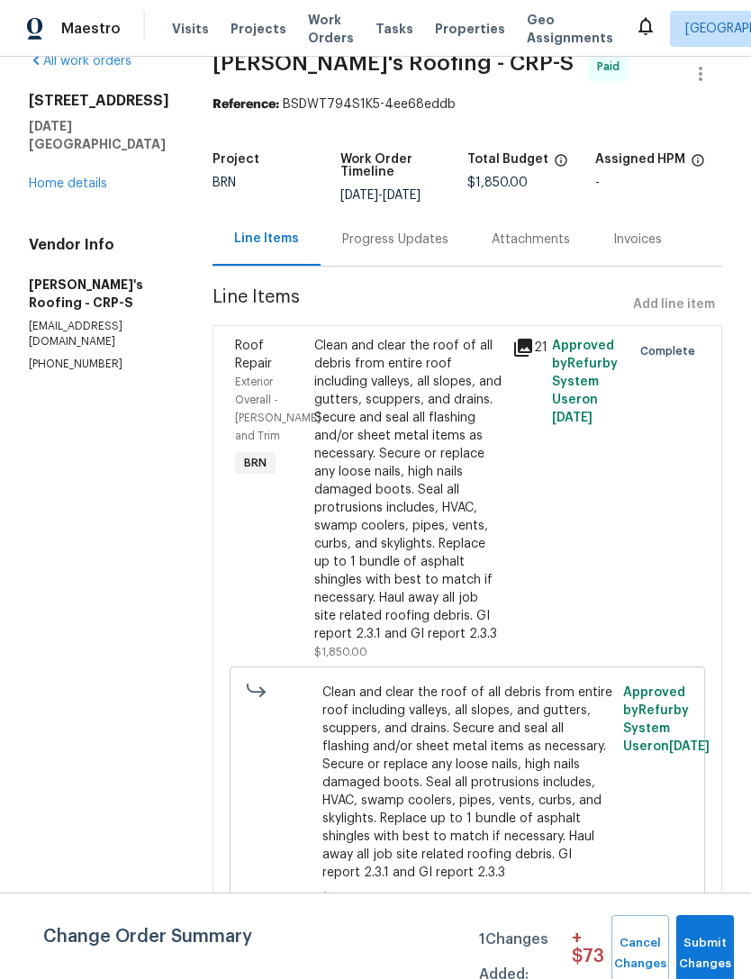
click at [310, 32] on span "Work Orders" at bounding box center [331, 29] width 46 height 36
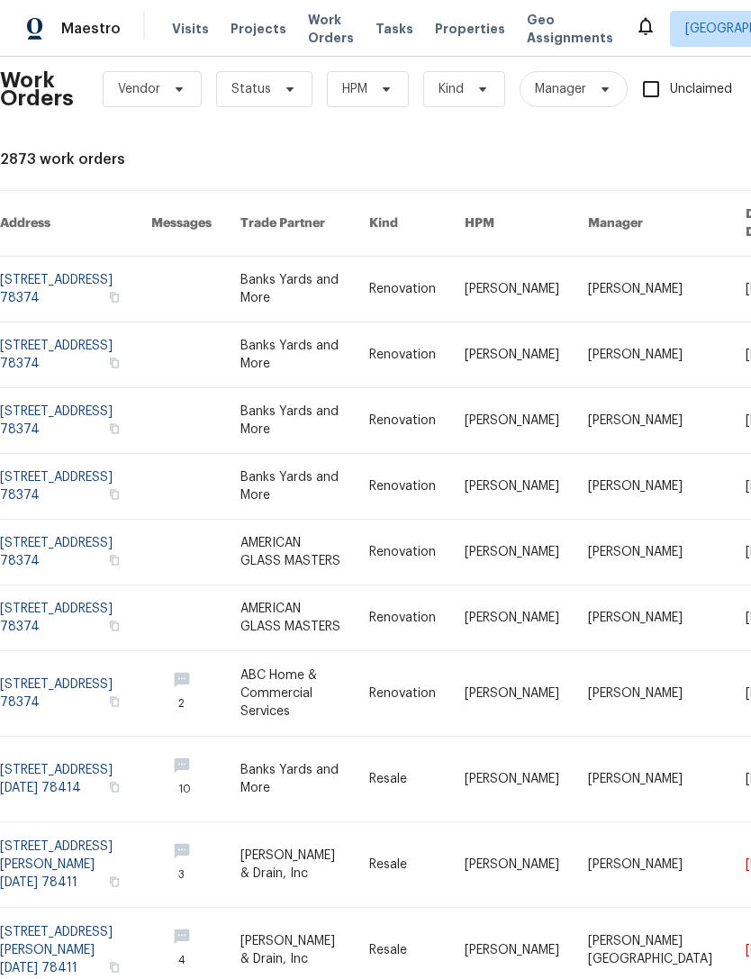
scroll to position [22, 0]
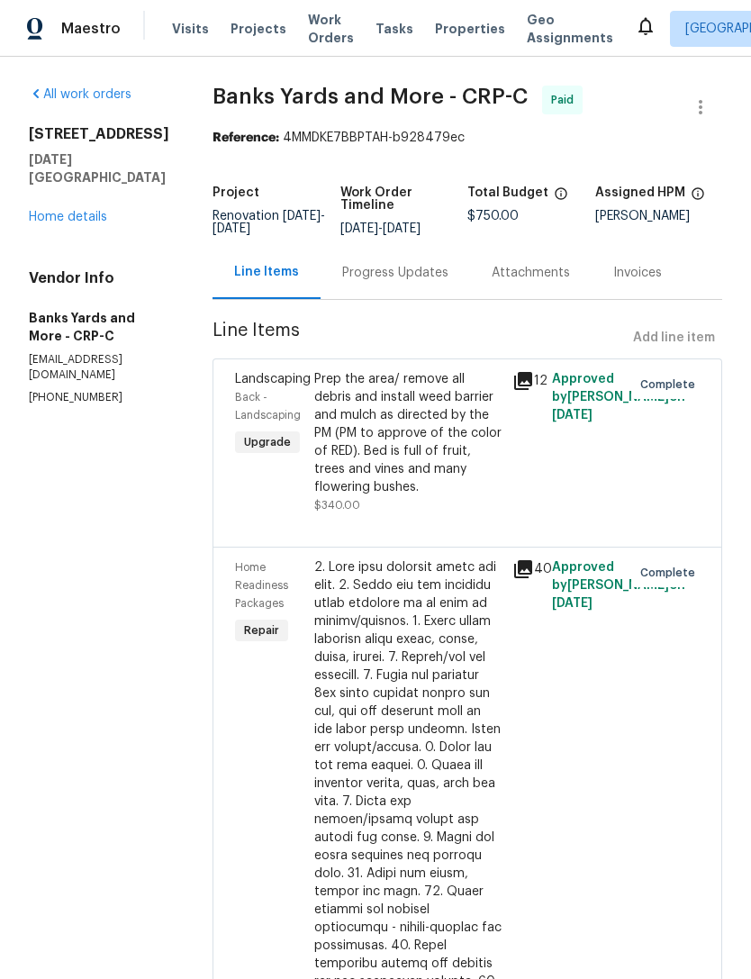
click at [79, 222] on link "Home details" at bounding box center [68, 217] width 78 height 13
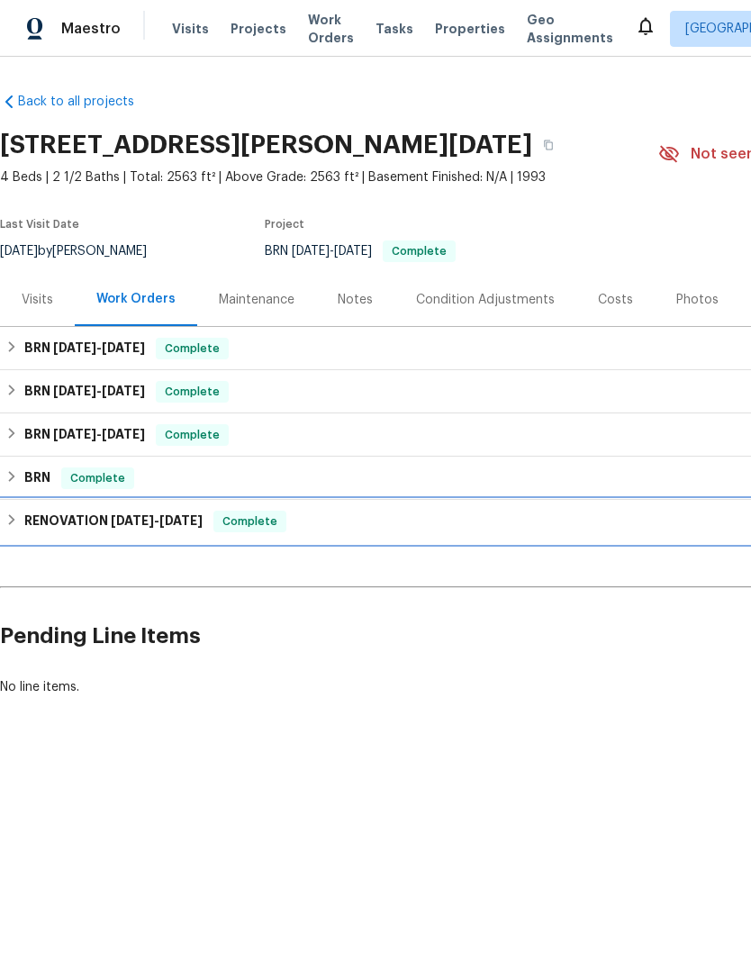
click at [52, 525] on h6 "RENOVATION [DATE] - [DATE]" at bounding box center [113, 522] width 178 height 22
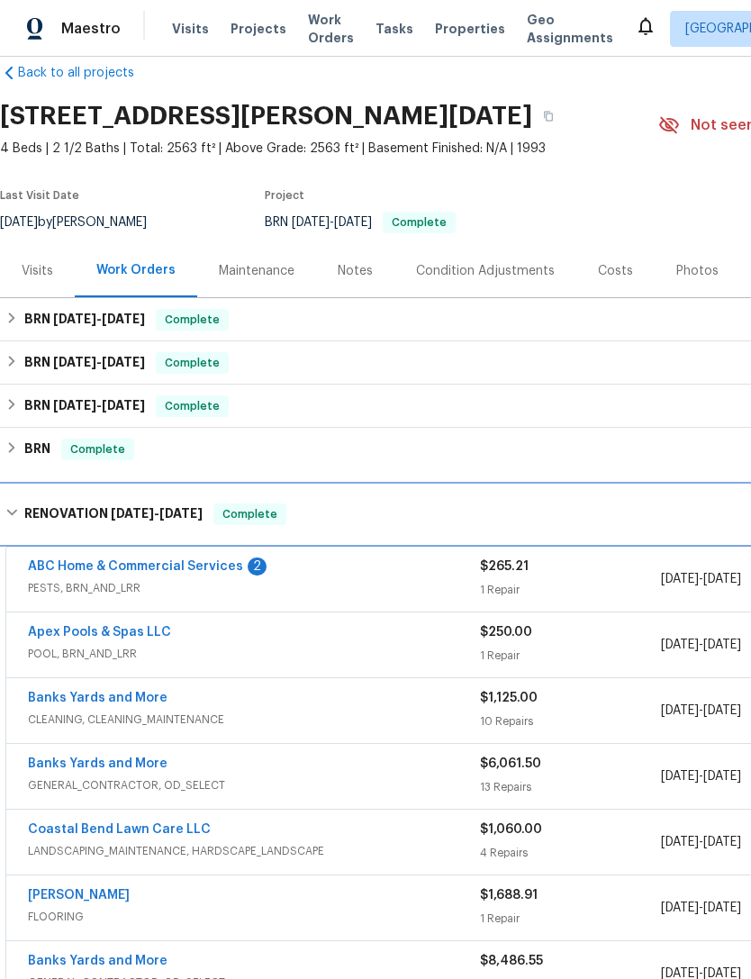
scroll to position [32, 0]
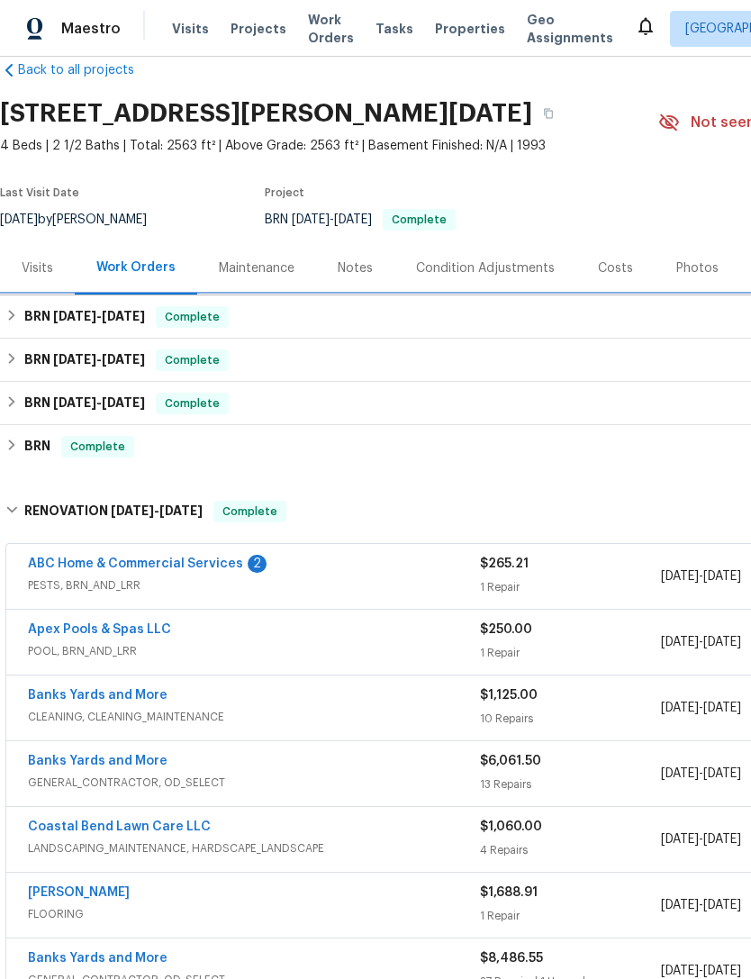
click at [47, 325] on h6 "BRN [DATE] - [DATE]" at bounding box center [84, 317] width 121 height 22
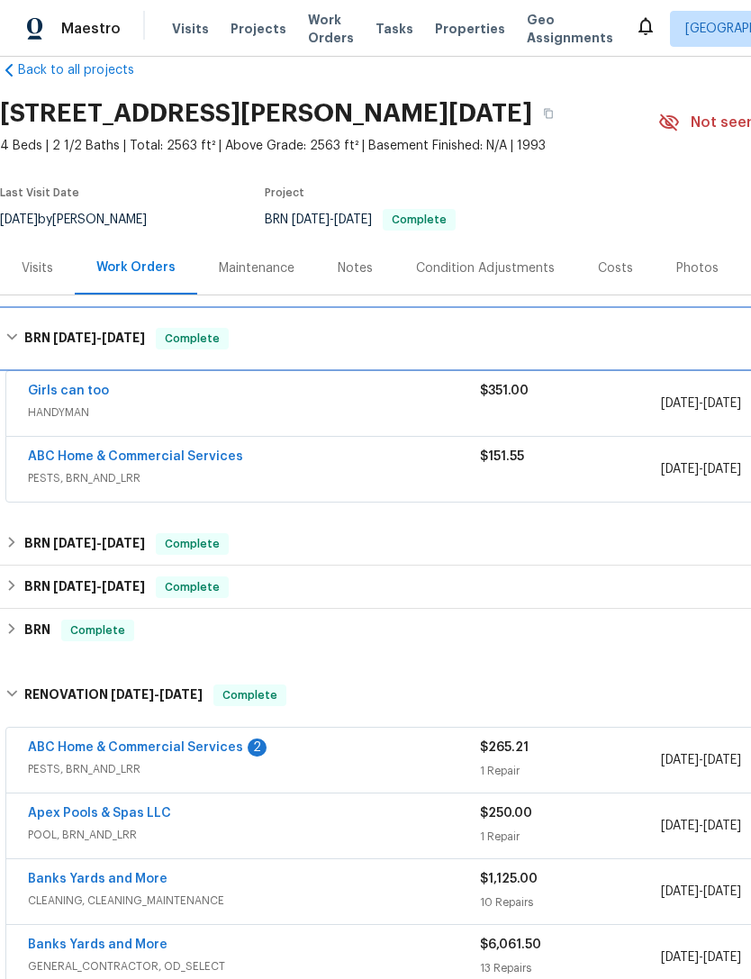
click at [32, 348] on h6 "BRN [DATE] - [DATE]" at bounding box center [84, 339] width 121 height 22
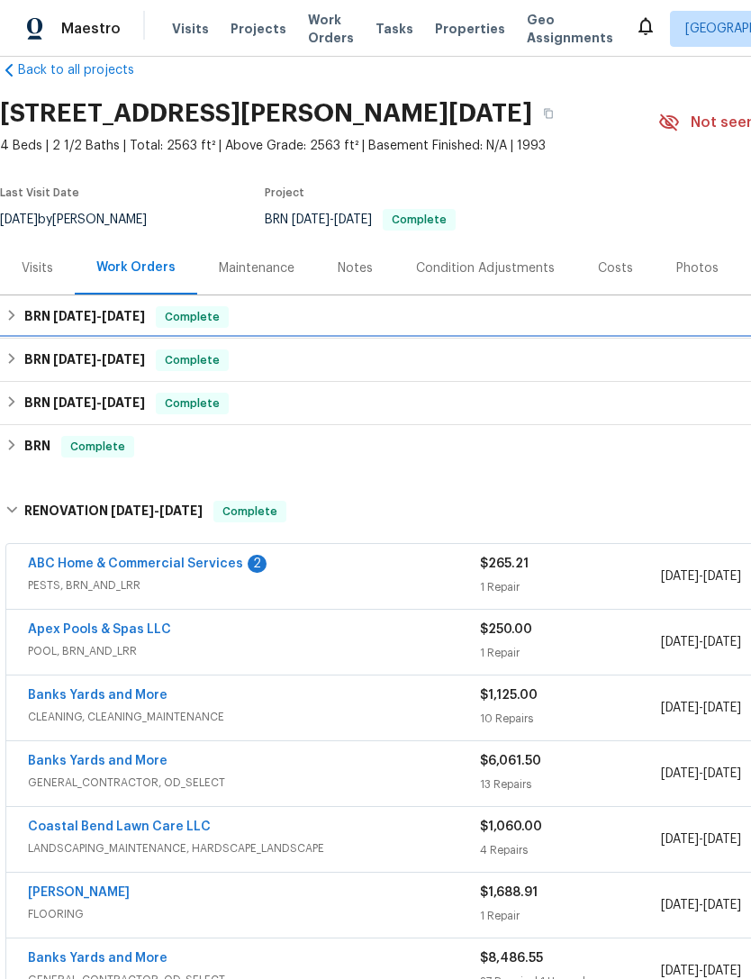
click at [26, 374] on div "BRN [DATE] - [DATE] Complete" at bounding box center [508, 360] width 1017 height 43
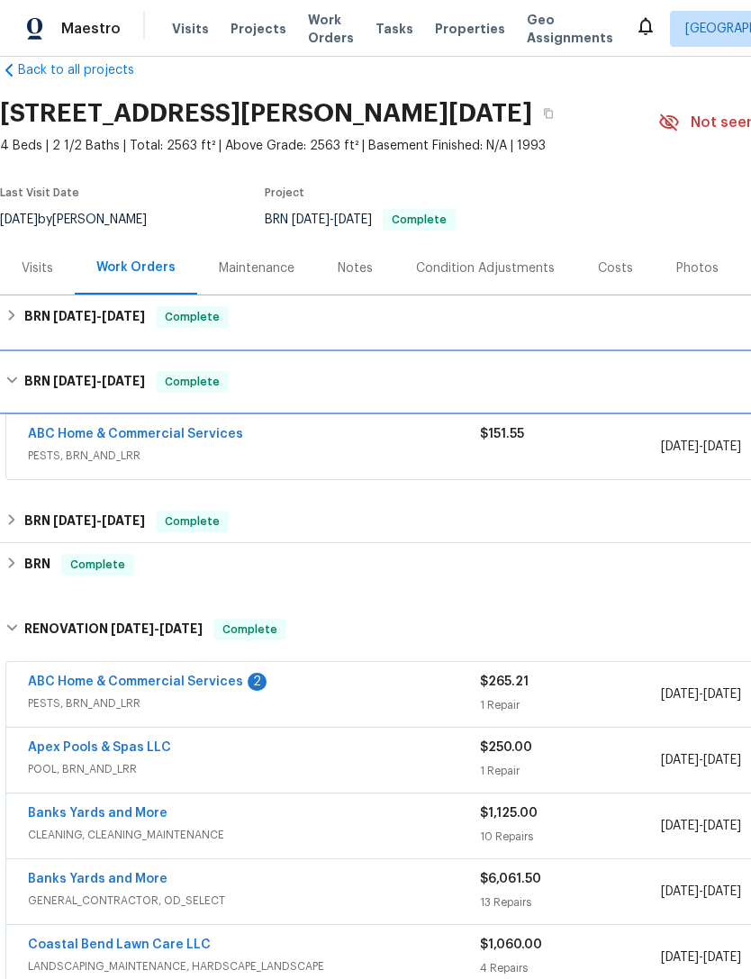
click at [26, 375] on h6 "BRN [DATE] - [DATE]" at bounding box center [84, 382] width 121 height 22
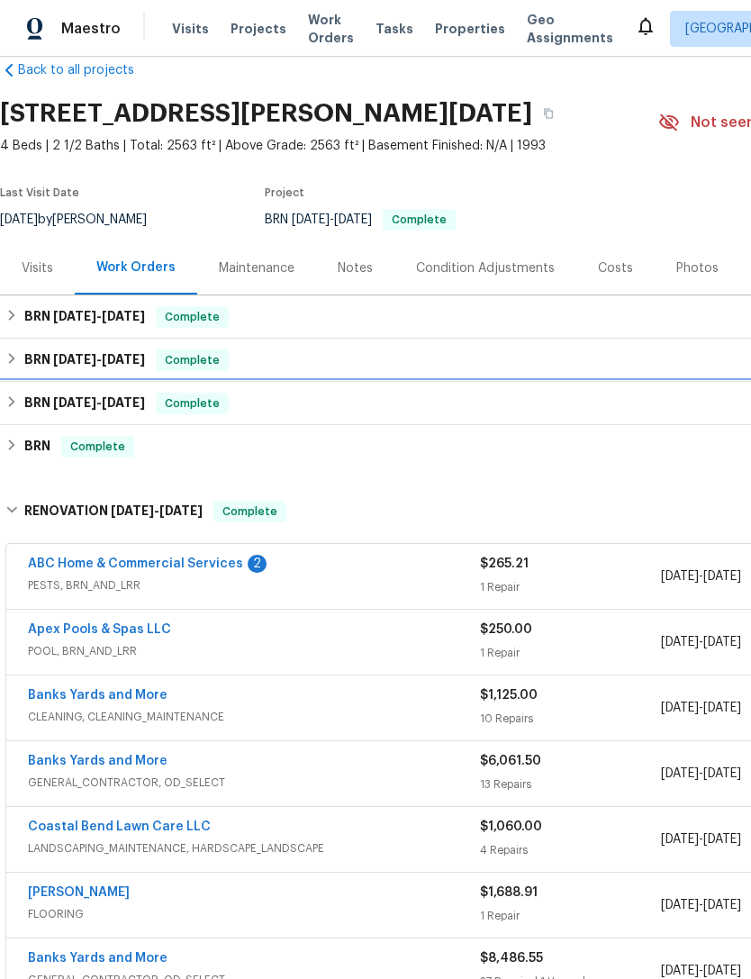
click at [37, 408] on h6 "BRN [DATE] - [DATE]" at bounding box center [84, 404] width 121 height 22
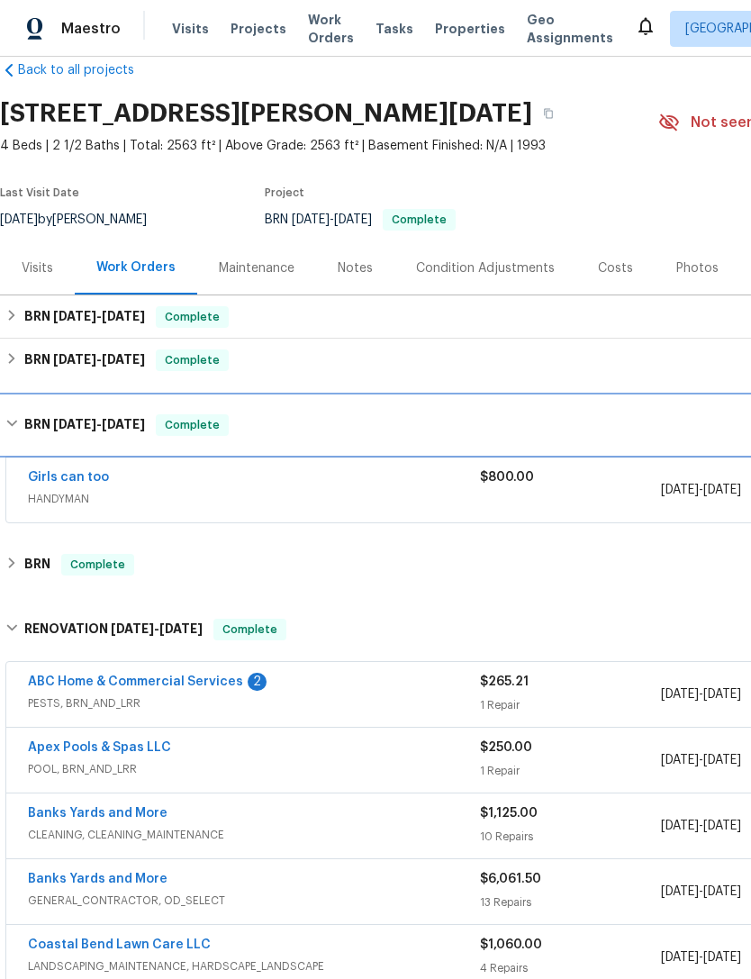
click at [28, 420] on h6 "BRN [DATE] - [DATE]" at bounding box center [84, 425] width 121 height 22
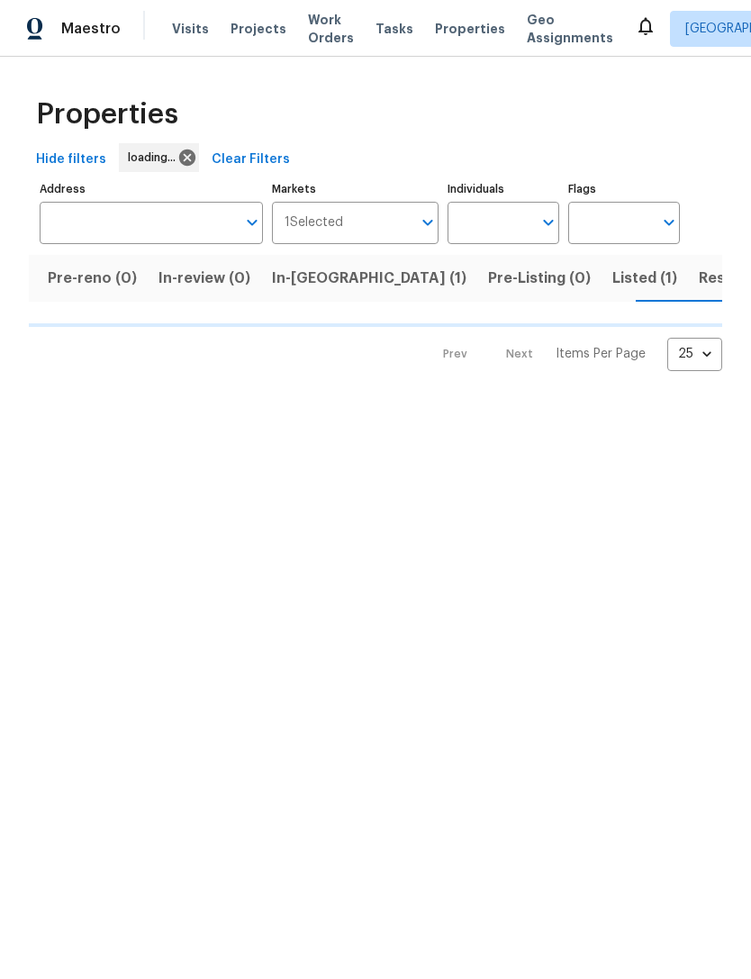
scroll to position [0, 115]
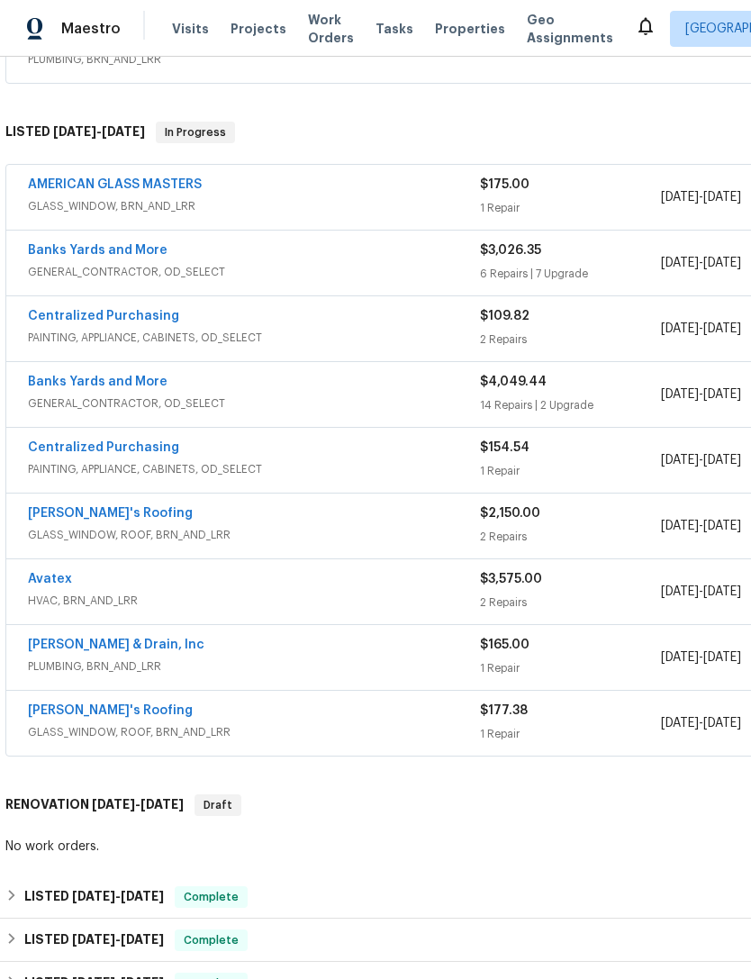
scroll to position [397, 0]
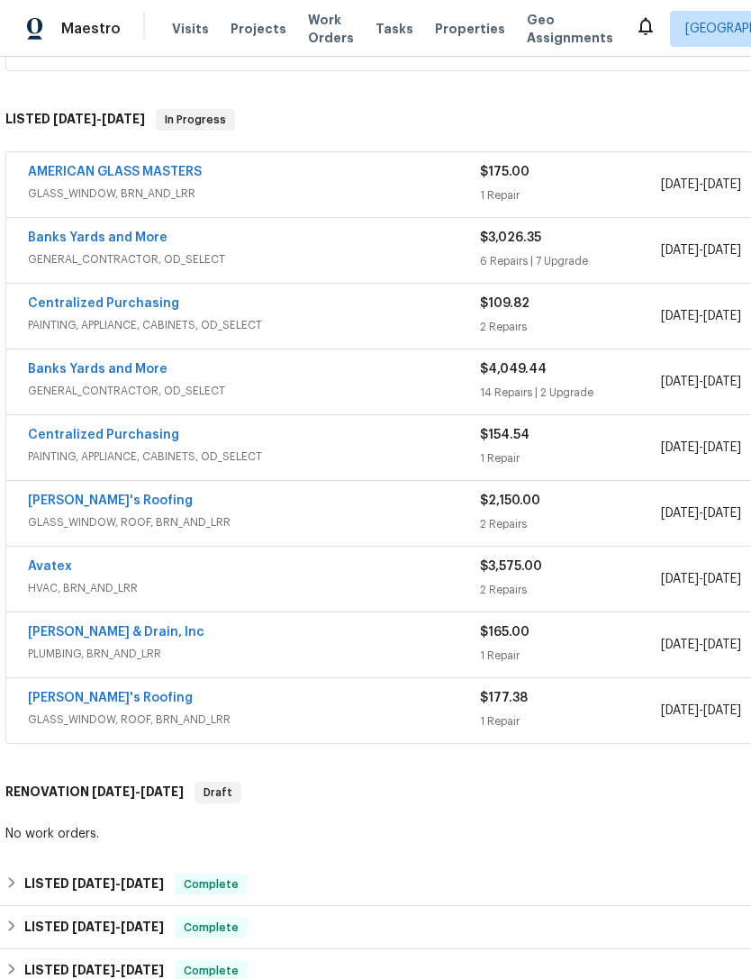
click at [64, 505] on link "[PERSON_NAME]'s Roofing" at bounding box center [110, 500] width 165 height 13
